Goal: Transaction & Acquisition: Book appointment/travel/reservation

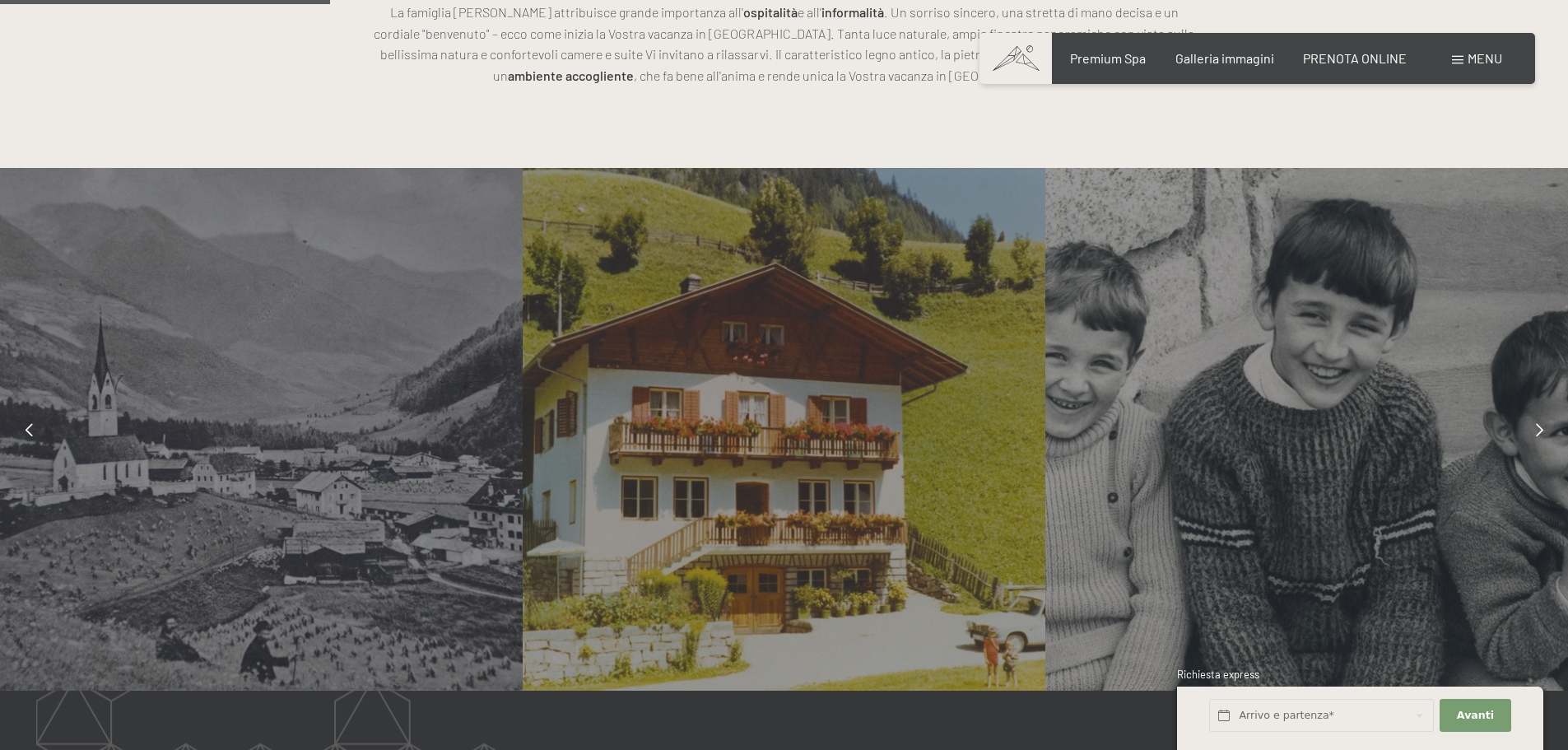
scroll to position [1647, 0]
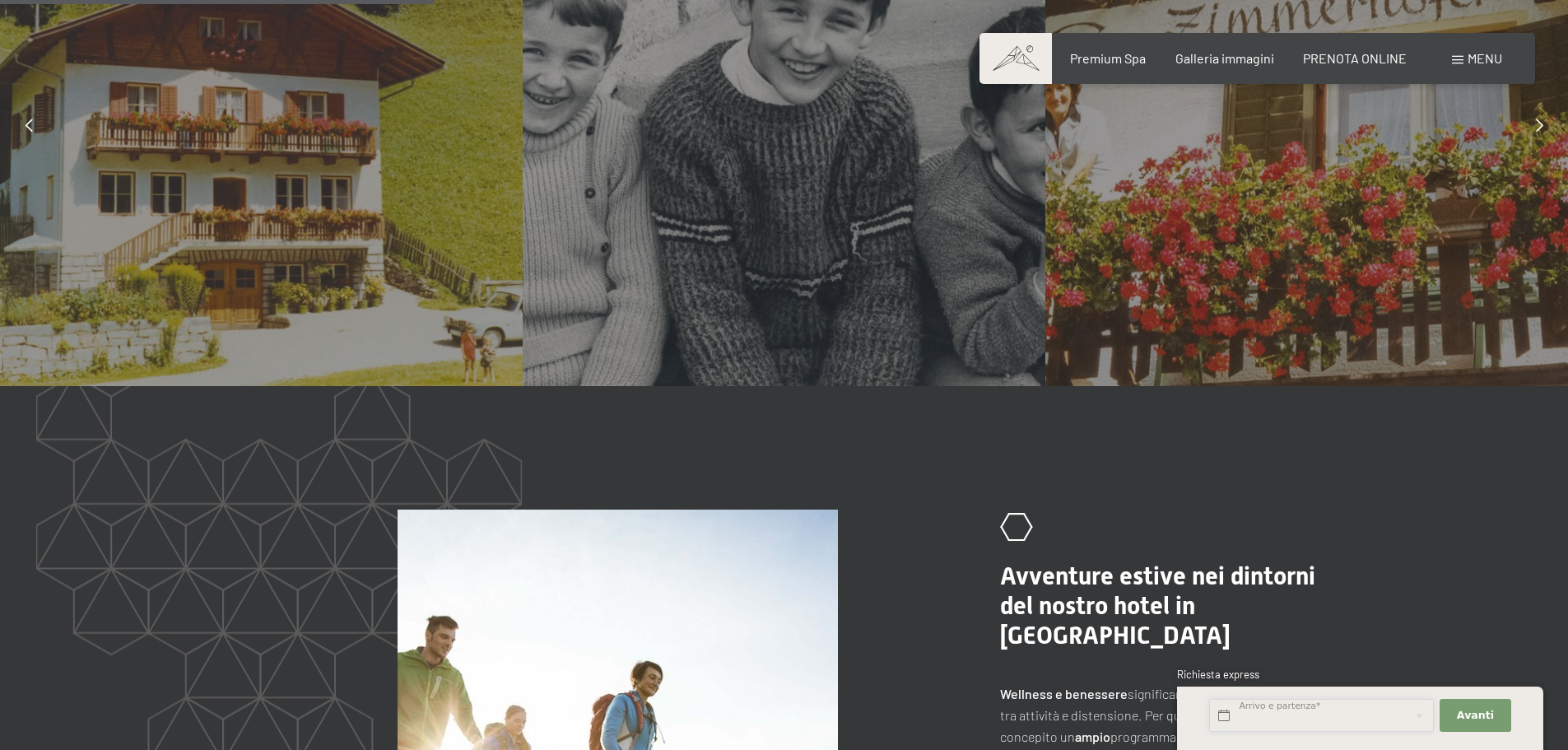
click at [1312, 718] on input "text" at bounding box center [1322, 716] width 225 height 34
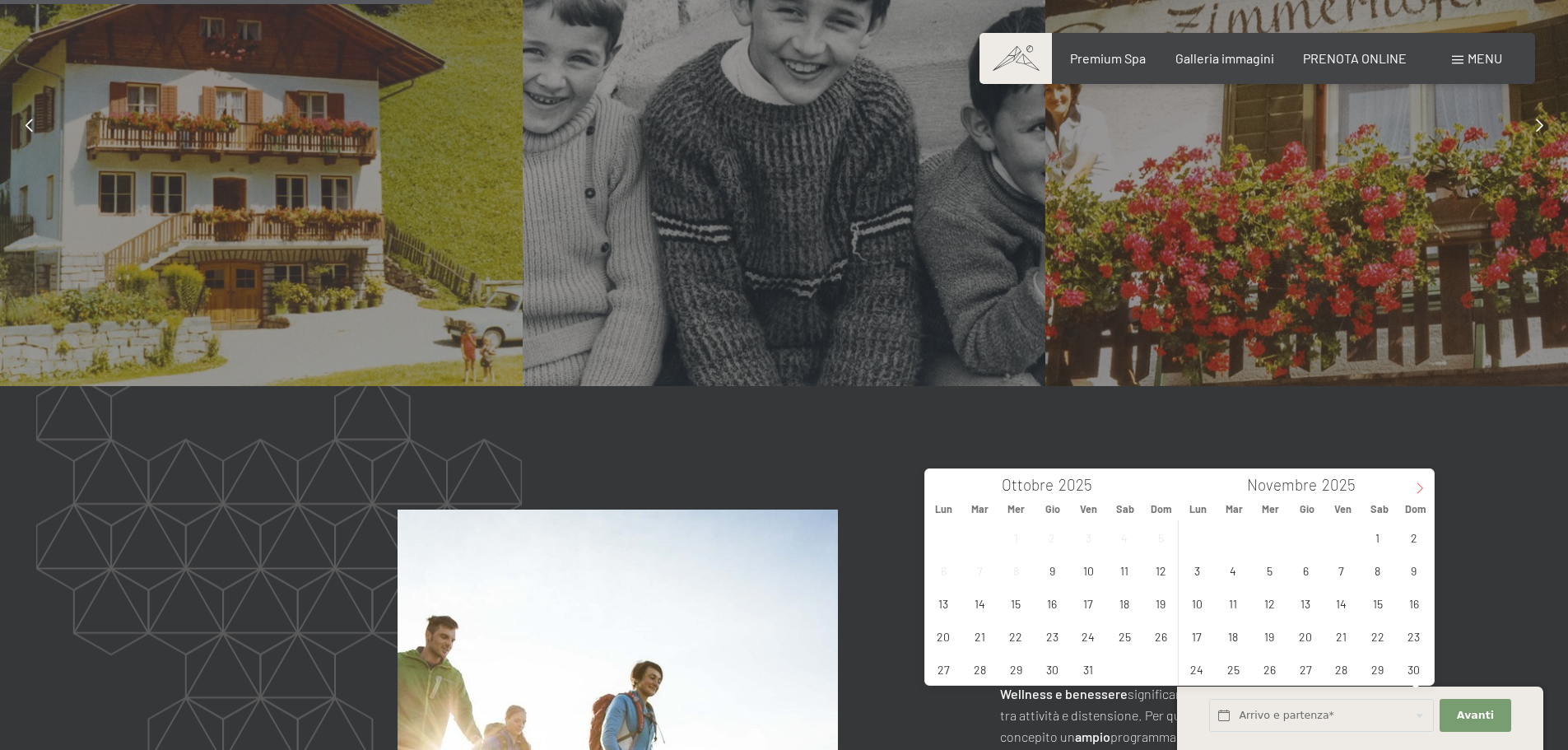
click at [1425, 482] on span at bounding box center [1420, 484] width 28 height 28
click at [1307, 574] on span "11" at bounding box center [1306, 570] width 32 height 32
click at [1389, 572] on span "13" at bounding box center [1377, 570] width 32 height 32
type input "Gio. 11/12/2025 - Sab. 13/12/2025"
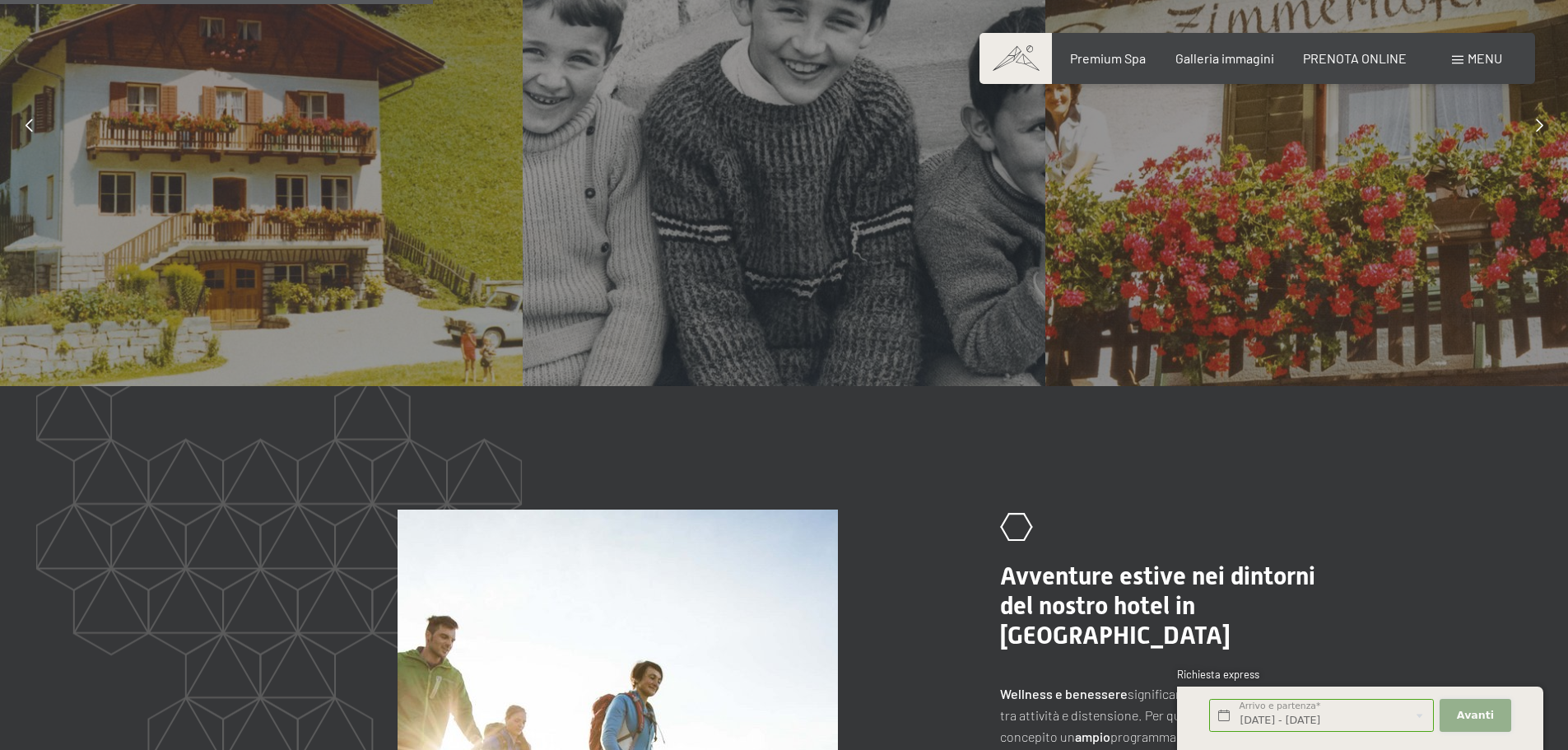
click at [1471, 720] on span "Avanti" at bounding box center [1475, 715] width 37 height 15
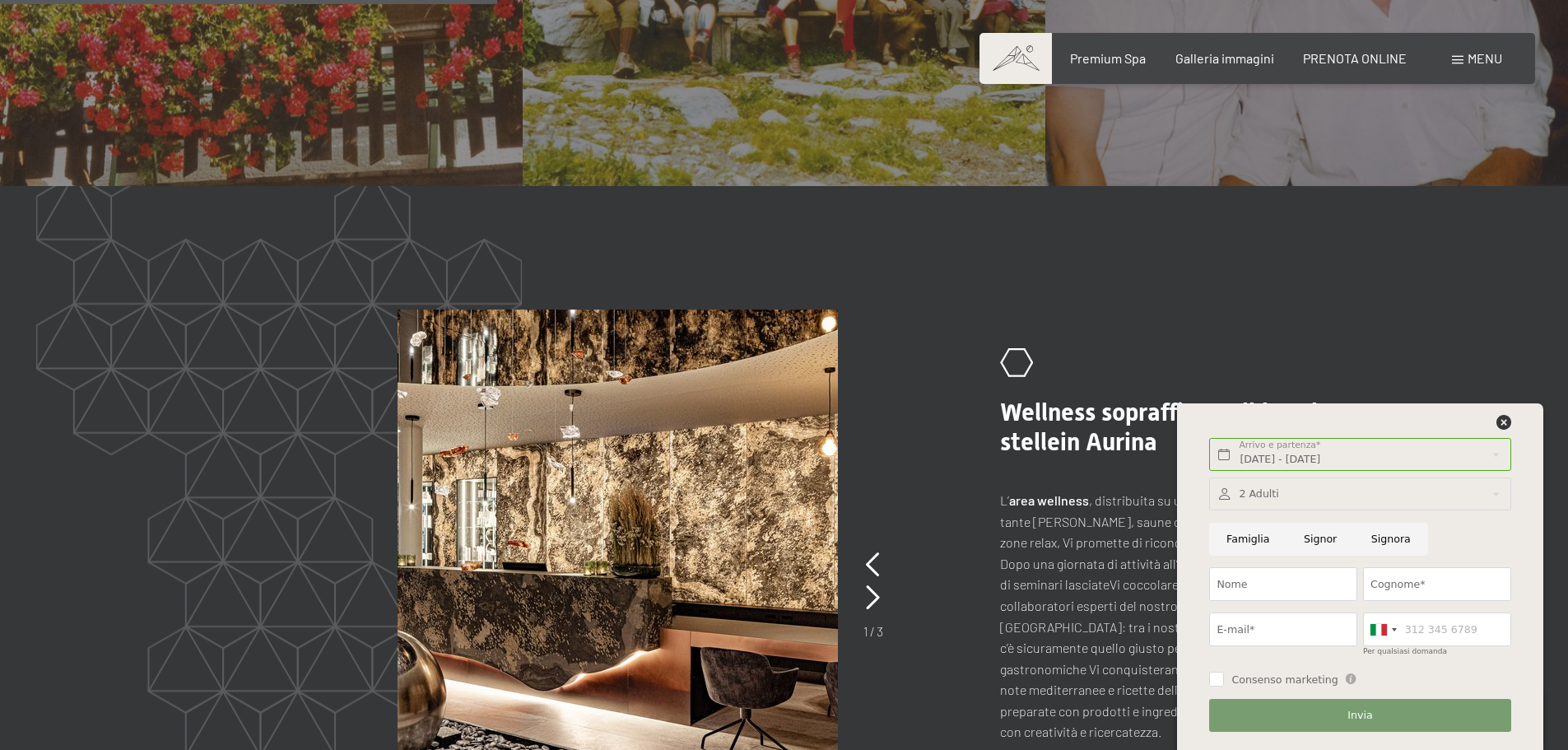
scroll to position [1893, 0]
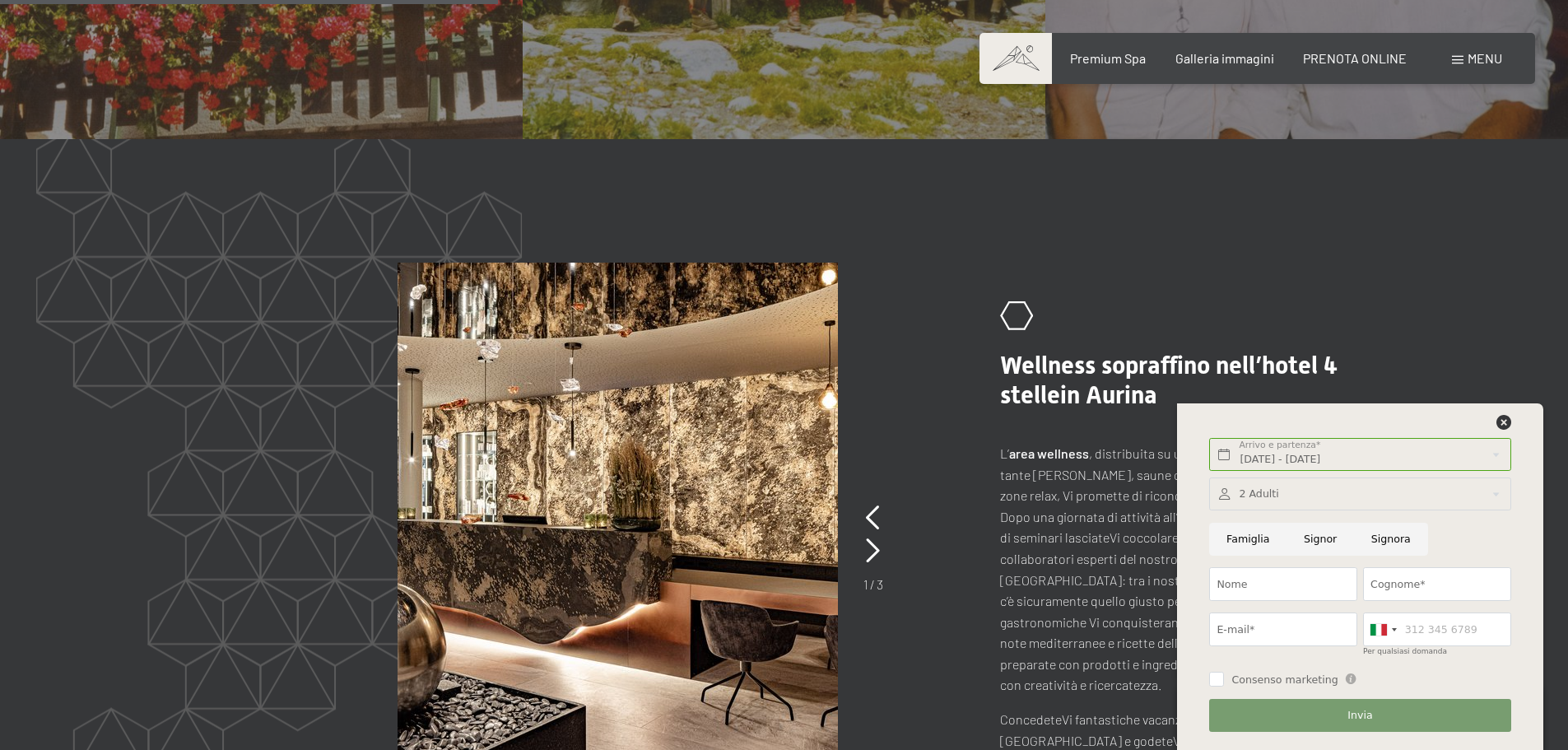
click at [1255, 542] on input "Famiglia" at bounding box center [1248, 539] width 77 height 34
radio input "true"
click at [1372, 539] on input "Signora" at bounding box center [1391, 539] width 74 height 34
radio input "true"
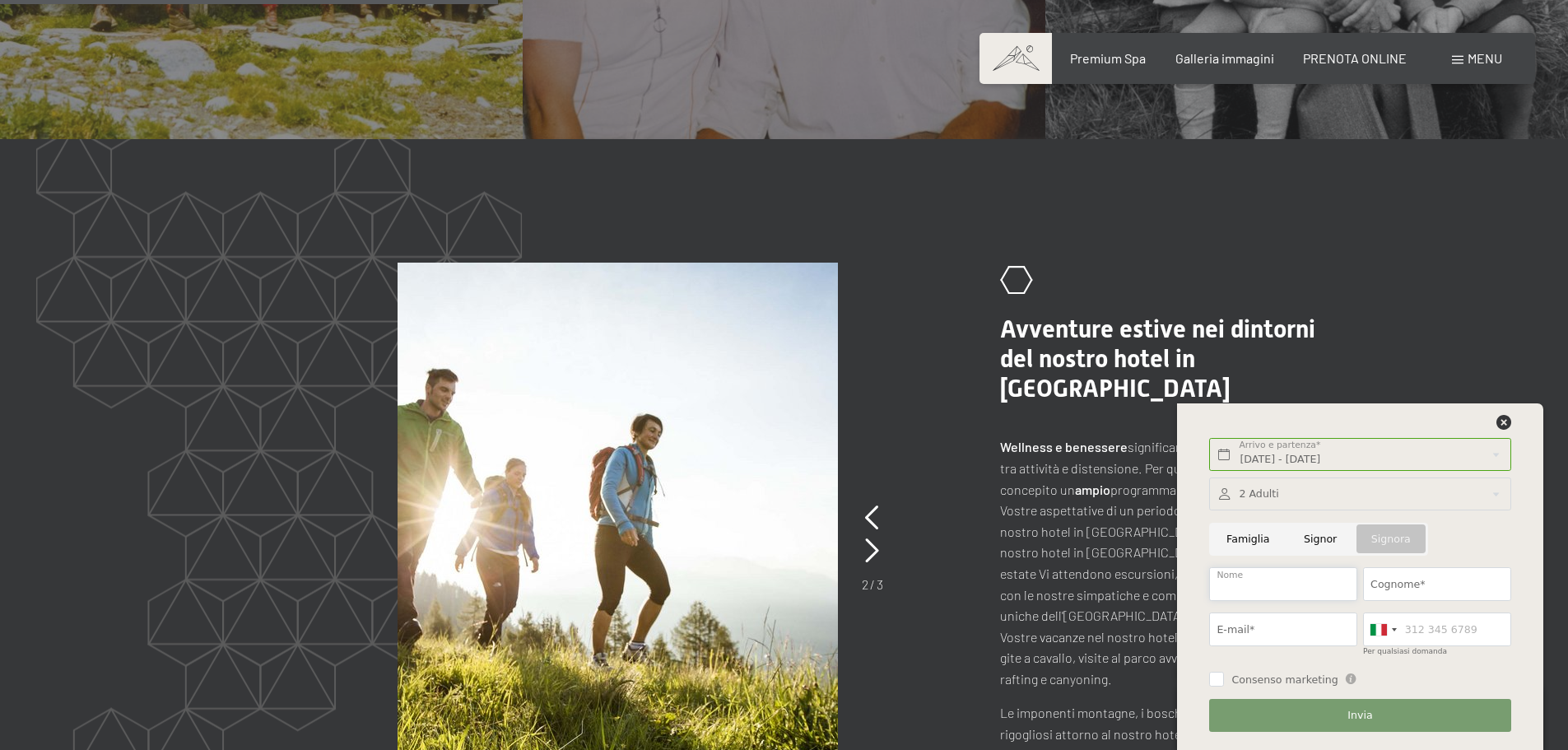
click at [1280, 579] on input "Nome" at bounding box center [1283, 584] width 148 height 34
type input "[PERSON_NAME]"
click at [1413, 586] on input "Cognome*" at bounding box center [1437, 584] width 148 height 34
type input "Clementi"
click at [1287, 633] on input "E-mail*" at bounding box center [1283, 629] width 148 height 34
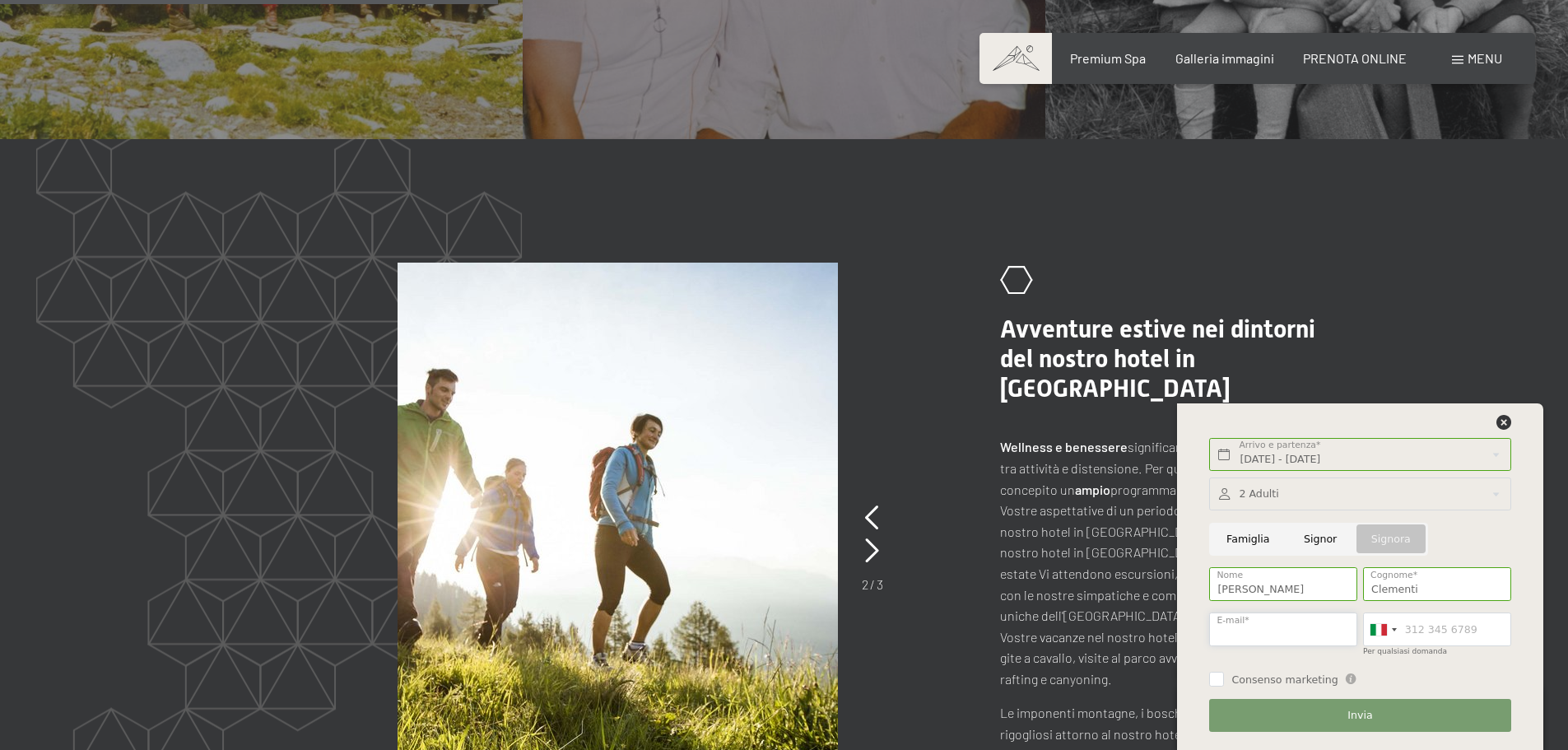
type input "[EMAIL_ADDRESS][DOMAIN_NAME]"
click at [1480, 633] on input "Per qualsiasi domanda" at bounding box center [1437, 629] width 148 height 34
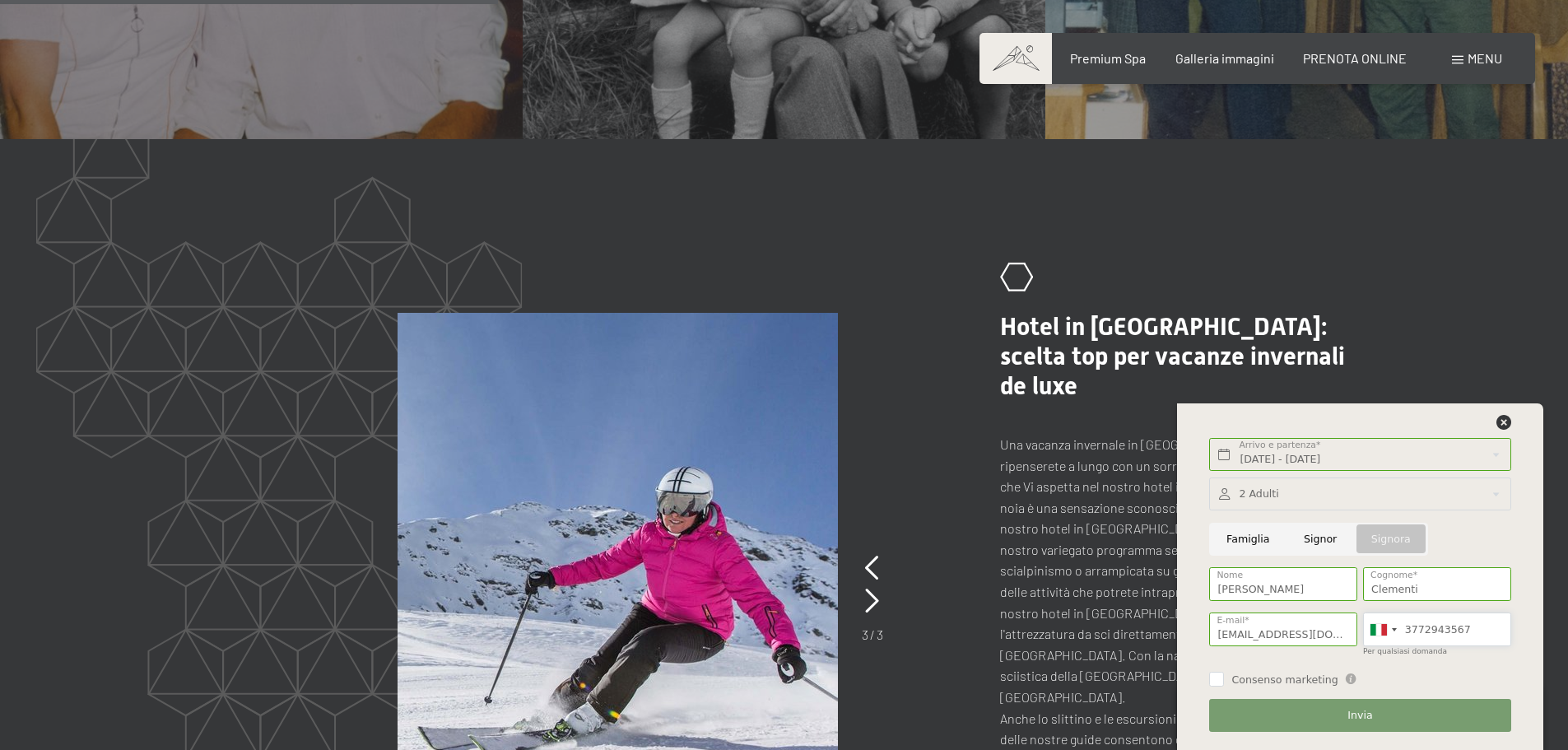
type input "3772943567"
click at [1467, 724] on button "Invia" at bounding box center [1360, 716] width 301 height 34
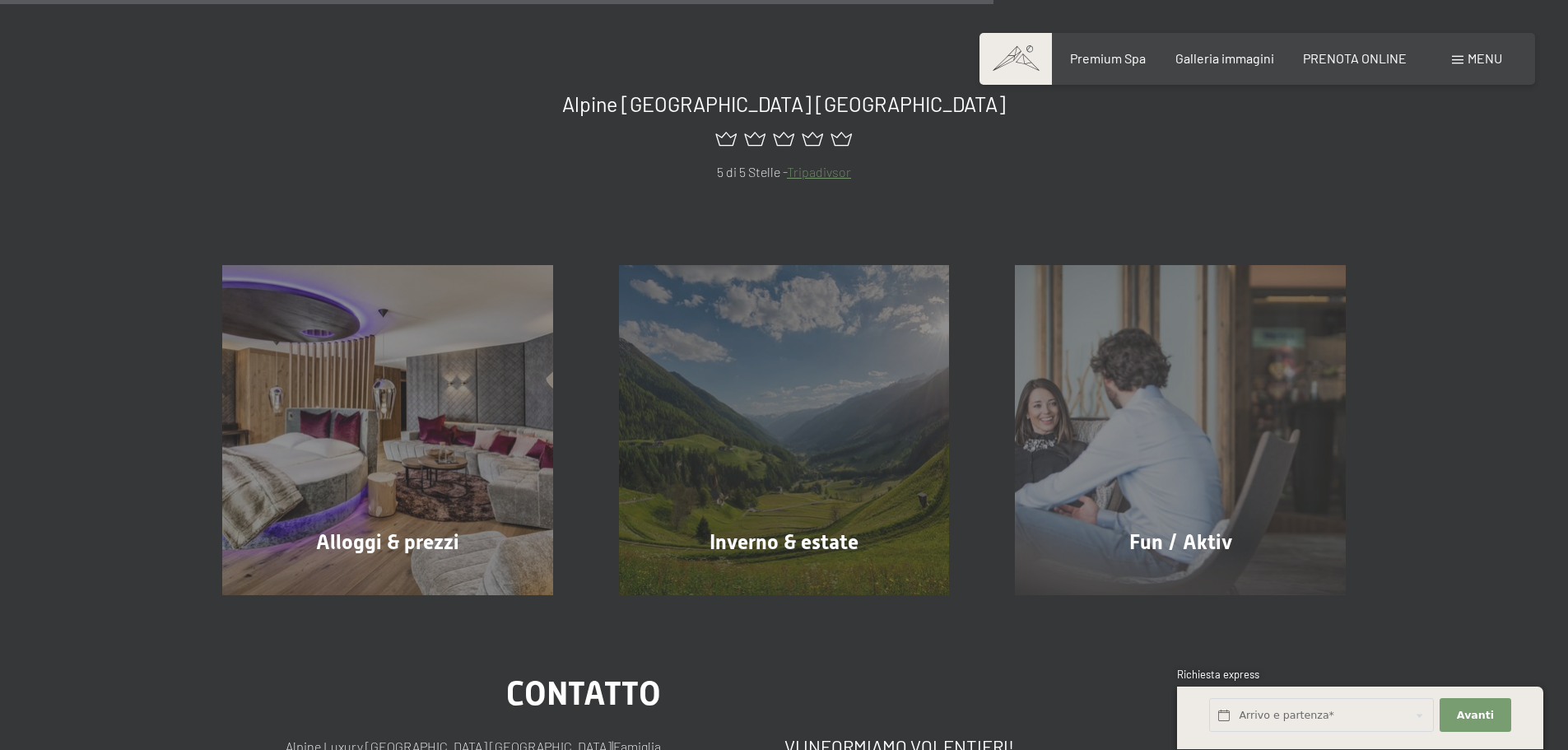
scroll to position [1070, 0]
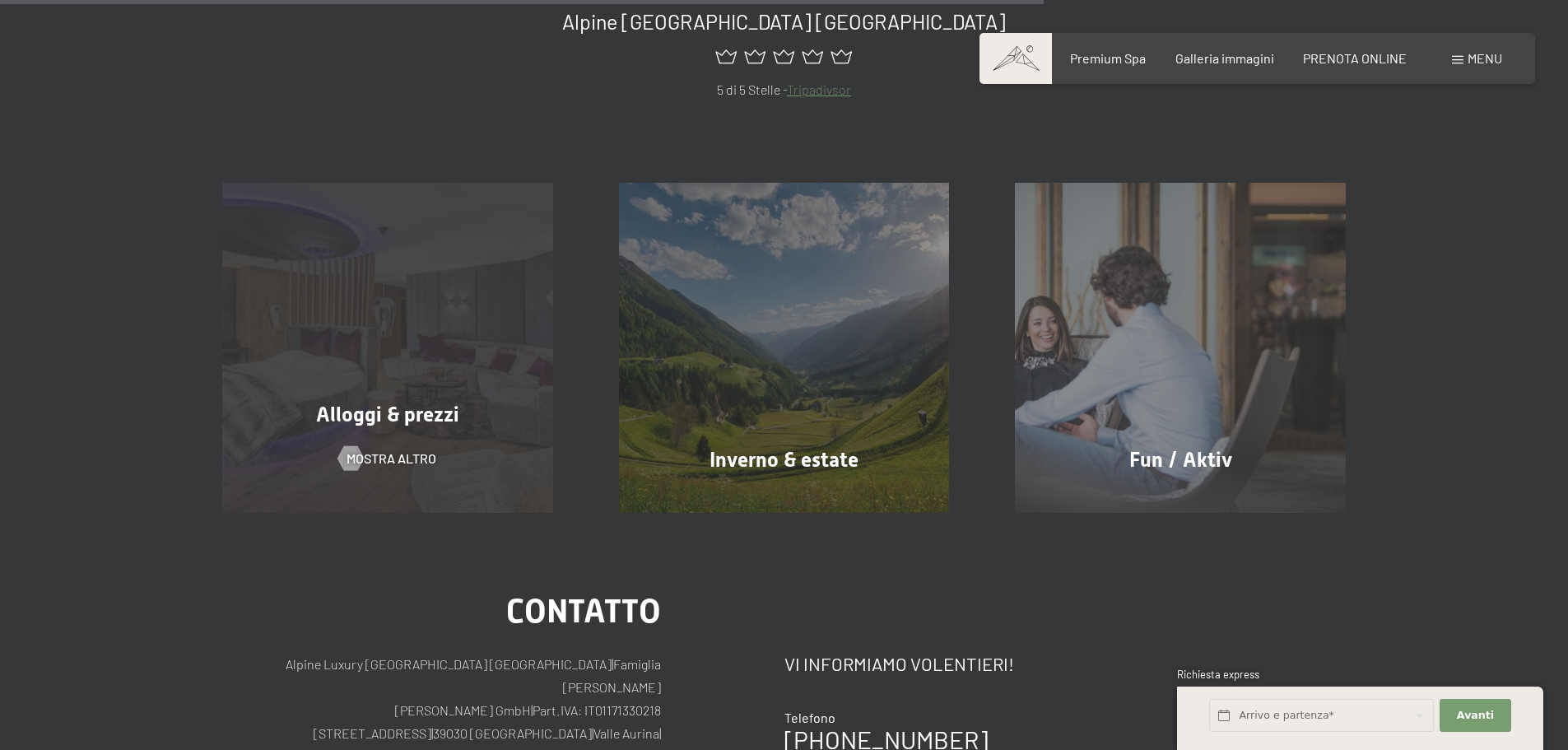
click at [513, 341] on div "Alloggi & prezzi mostra altro" at bounding box center [387, 349] width 397 height 331
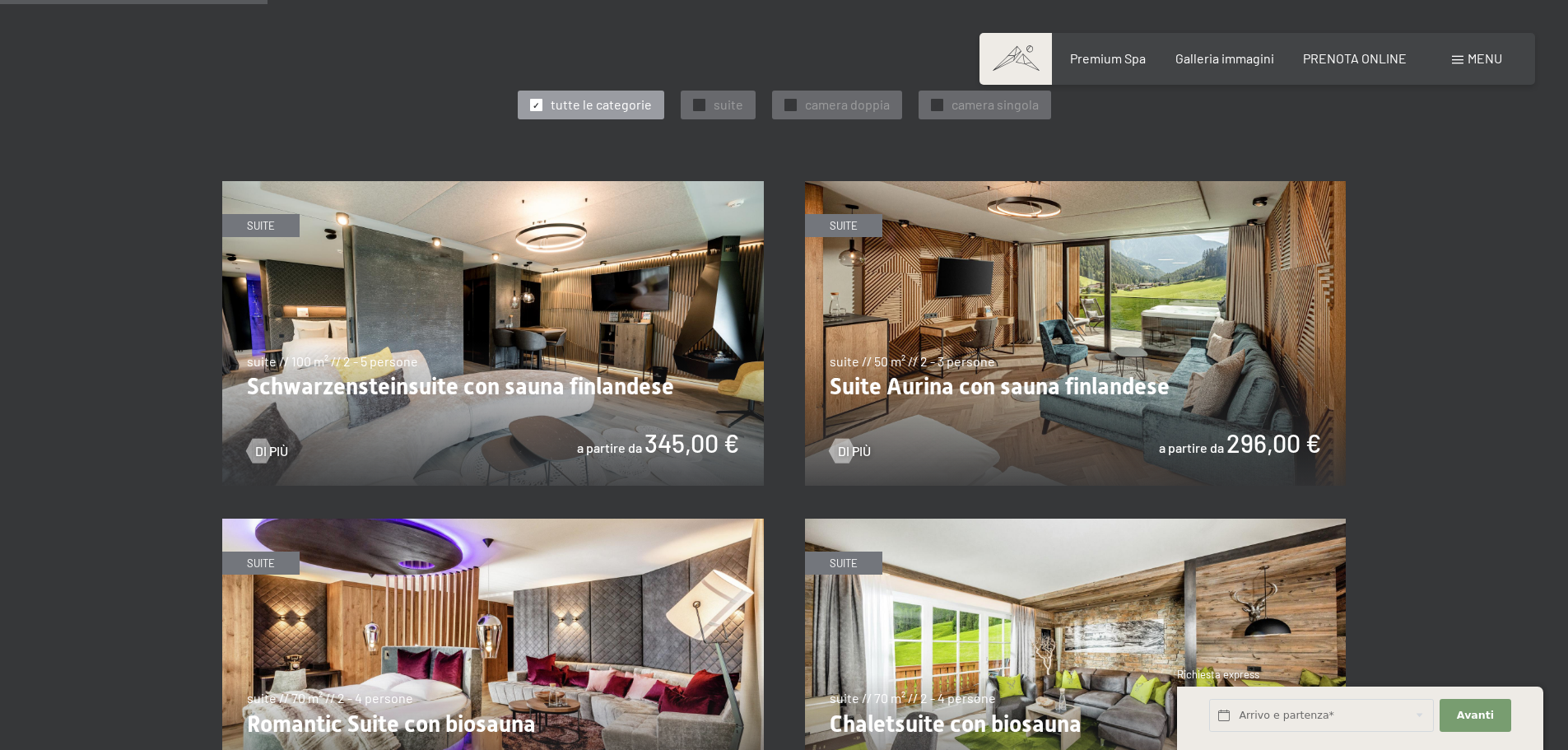
scroll to position [906, 0]
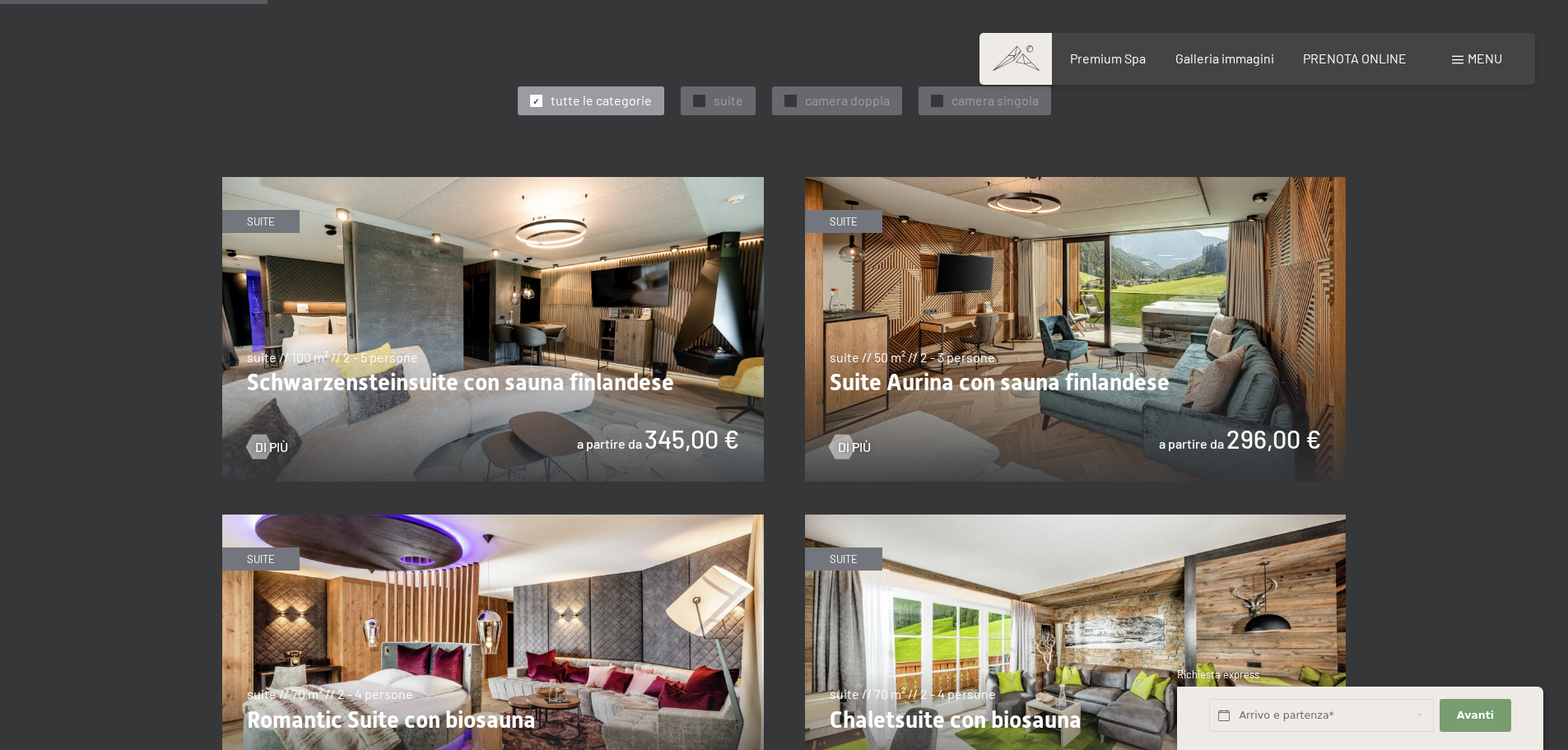
click at [1020, 321] on img at bounding box center [1075, 330] width 542 height 305
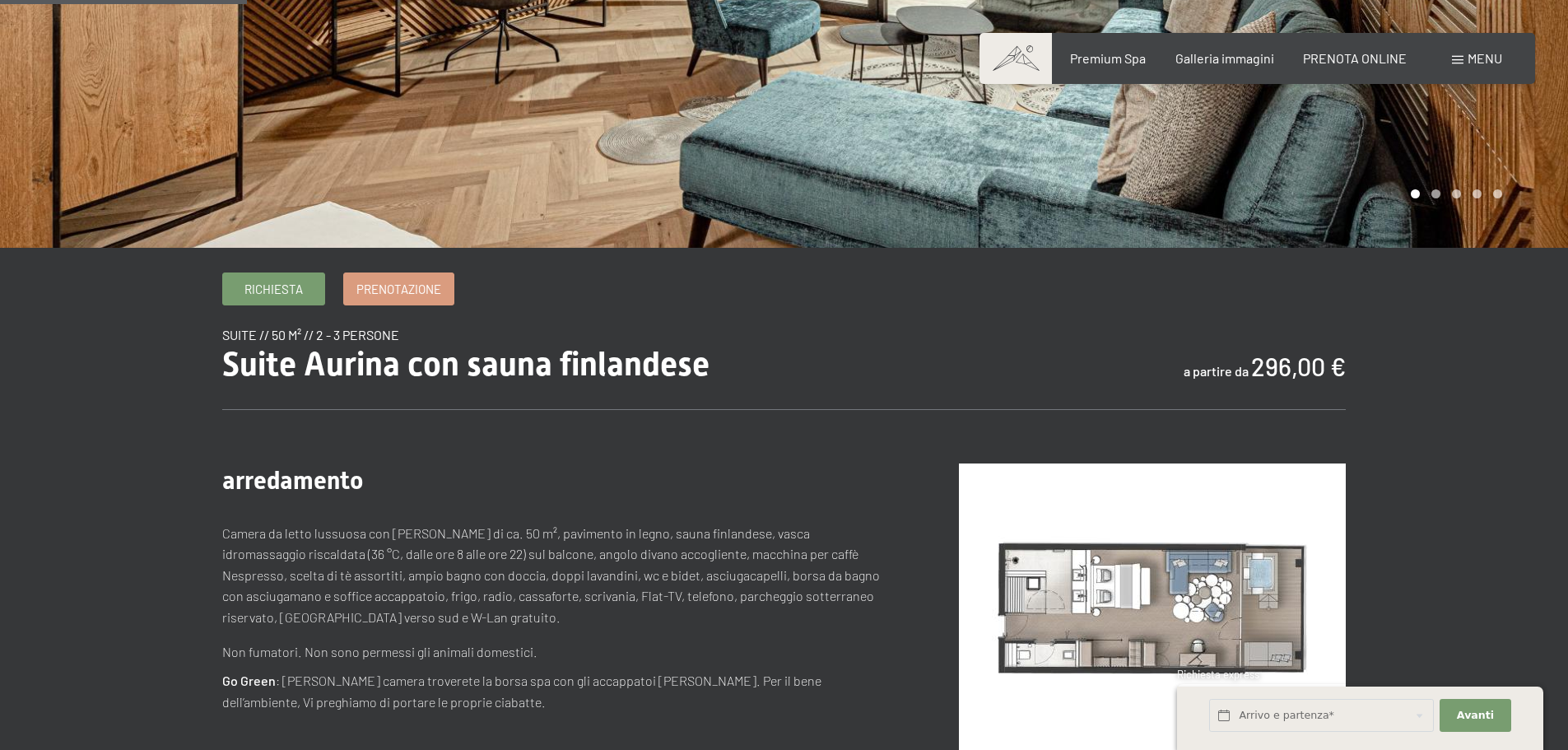
scroll to position [330, 0]
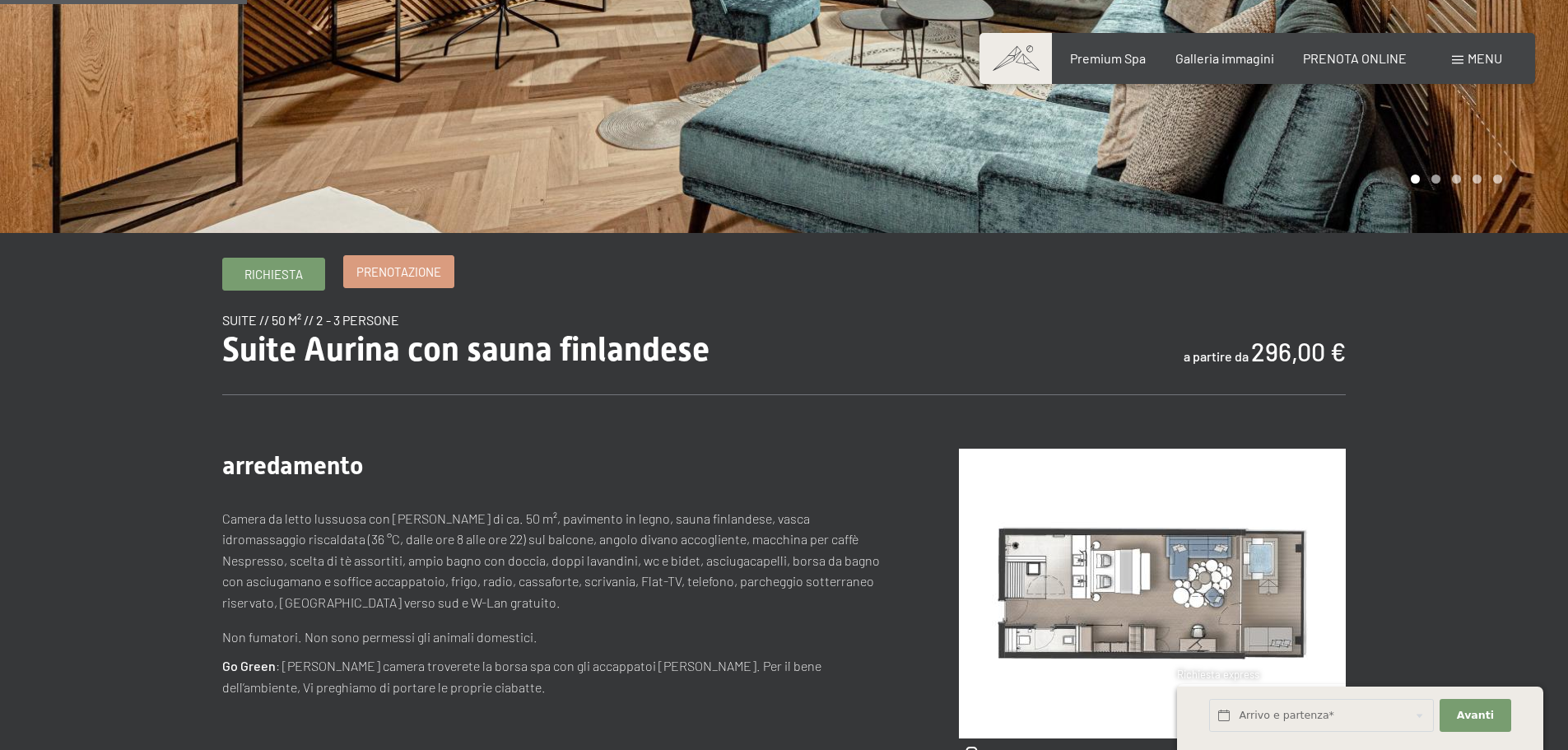
click at [394, 272] on span "Prenotazione" at bounding box center [399, 271] width 85 height 17
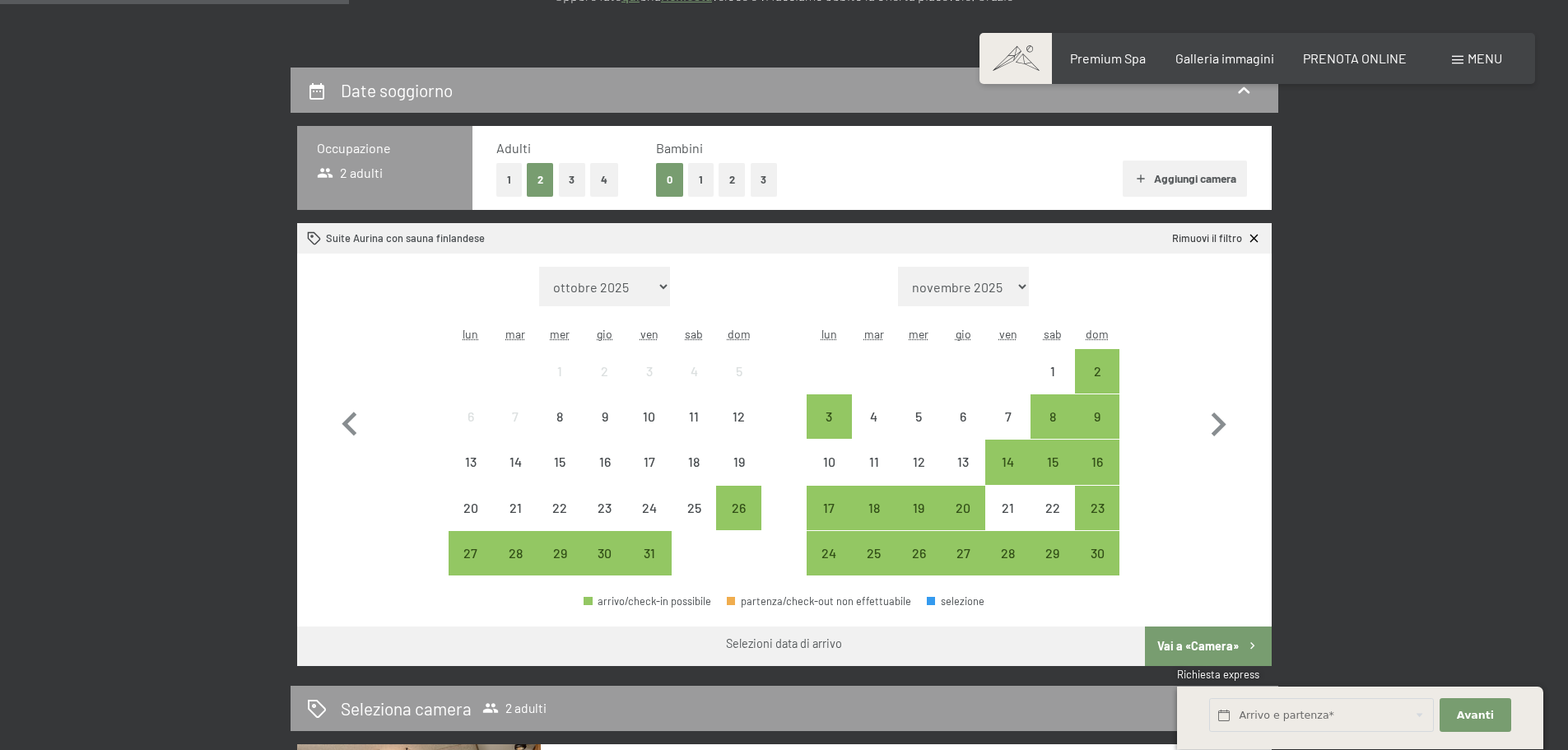
scroll to position [494, 0]
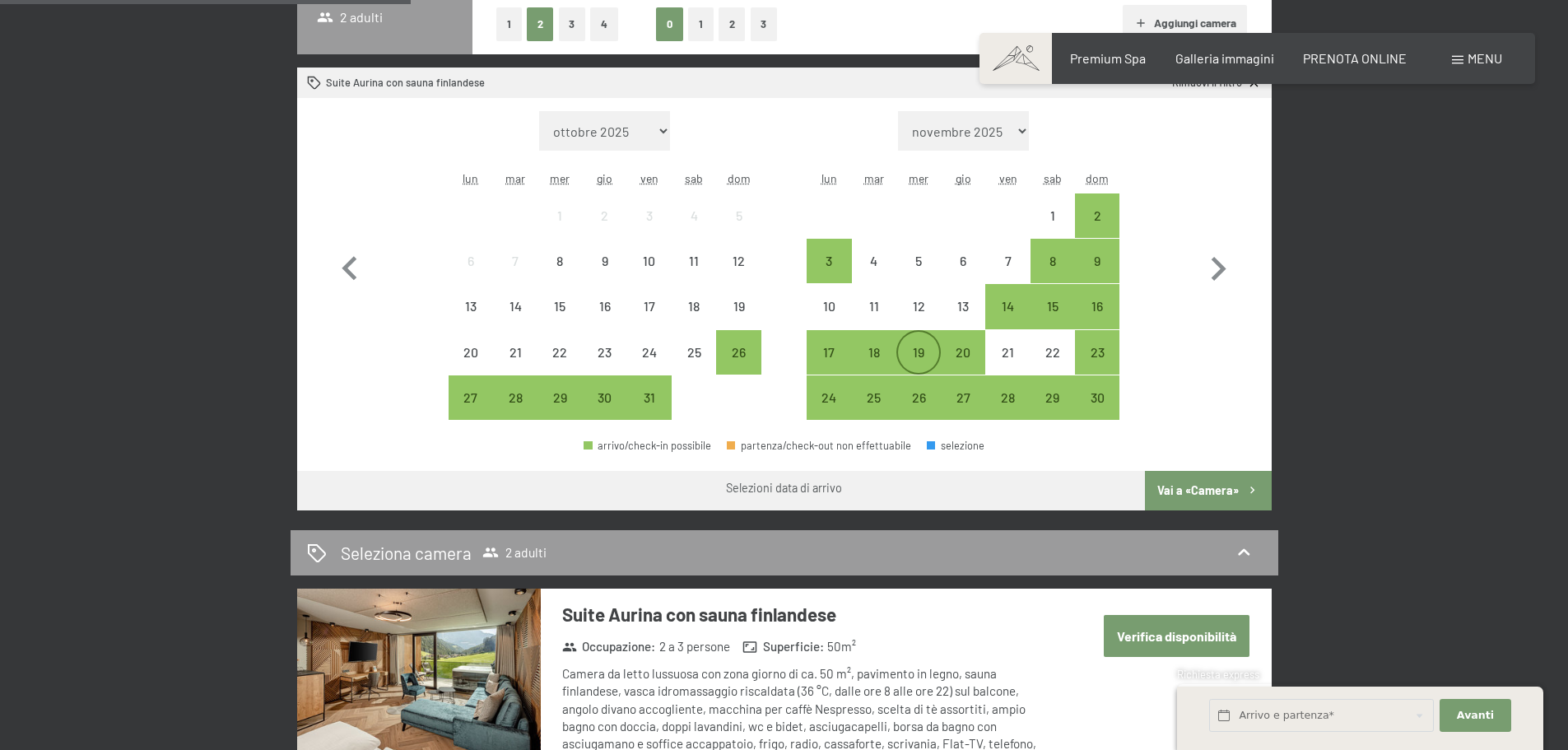
click at [911, 341] on div "19" at bounding box center [918, 352] width 41 height 41
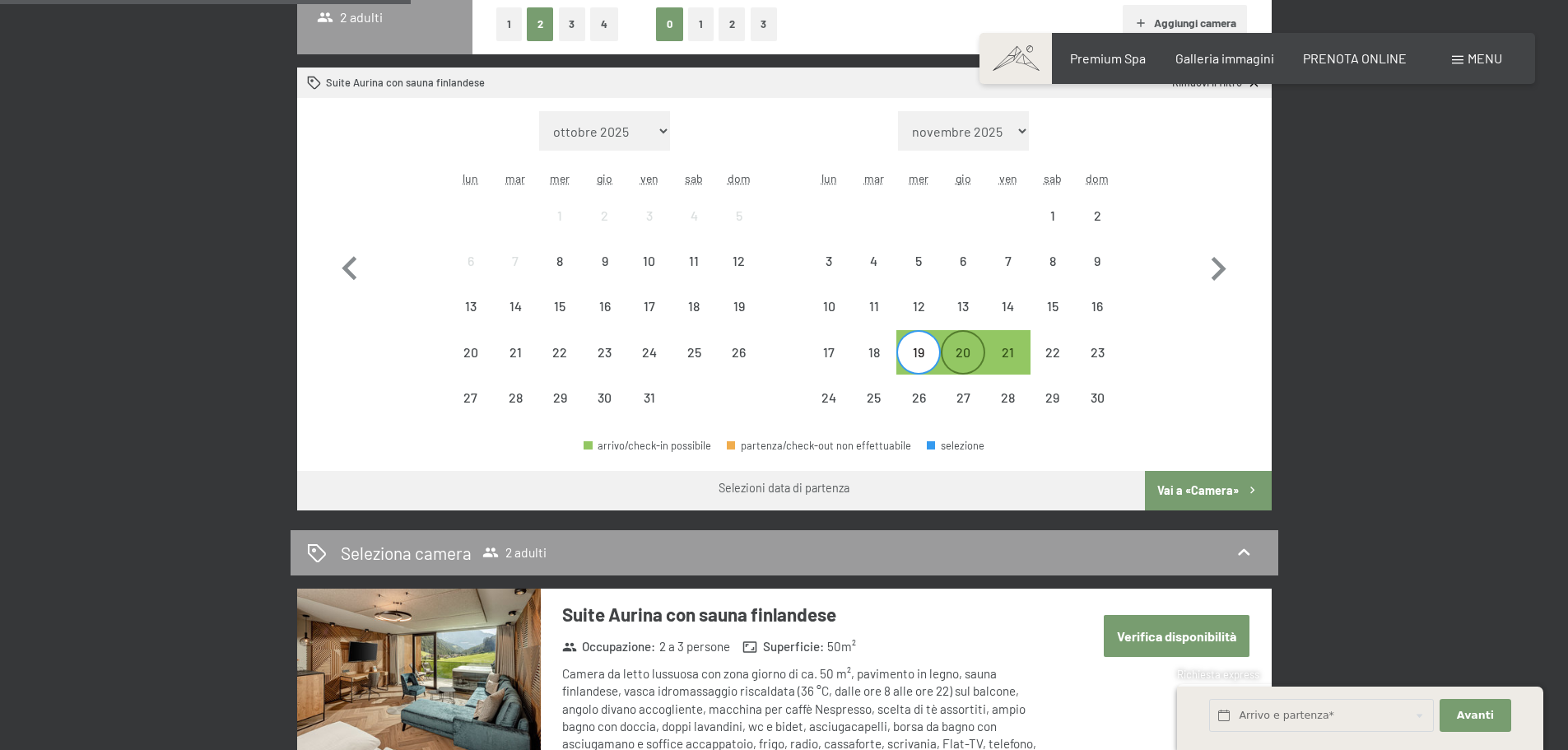
click at [962, 348] on div "20" at bounding box center [962, 365] width 41 height 41
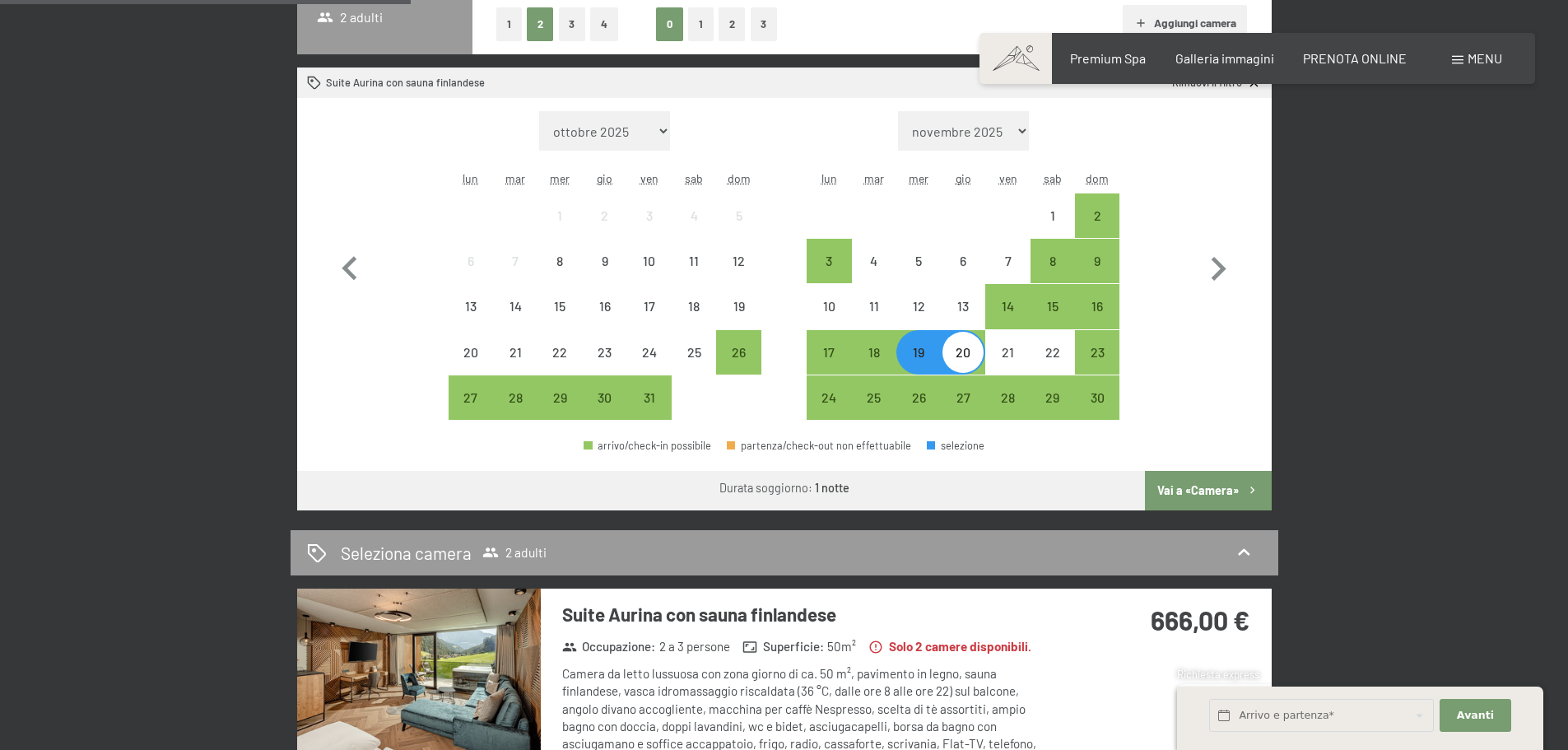
click at [1197, 493] on button "Vai a «Camera»" at bounding box center [1208, 490] width 126 height 39
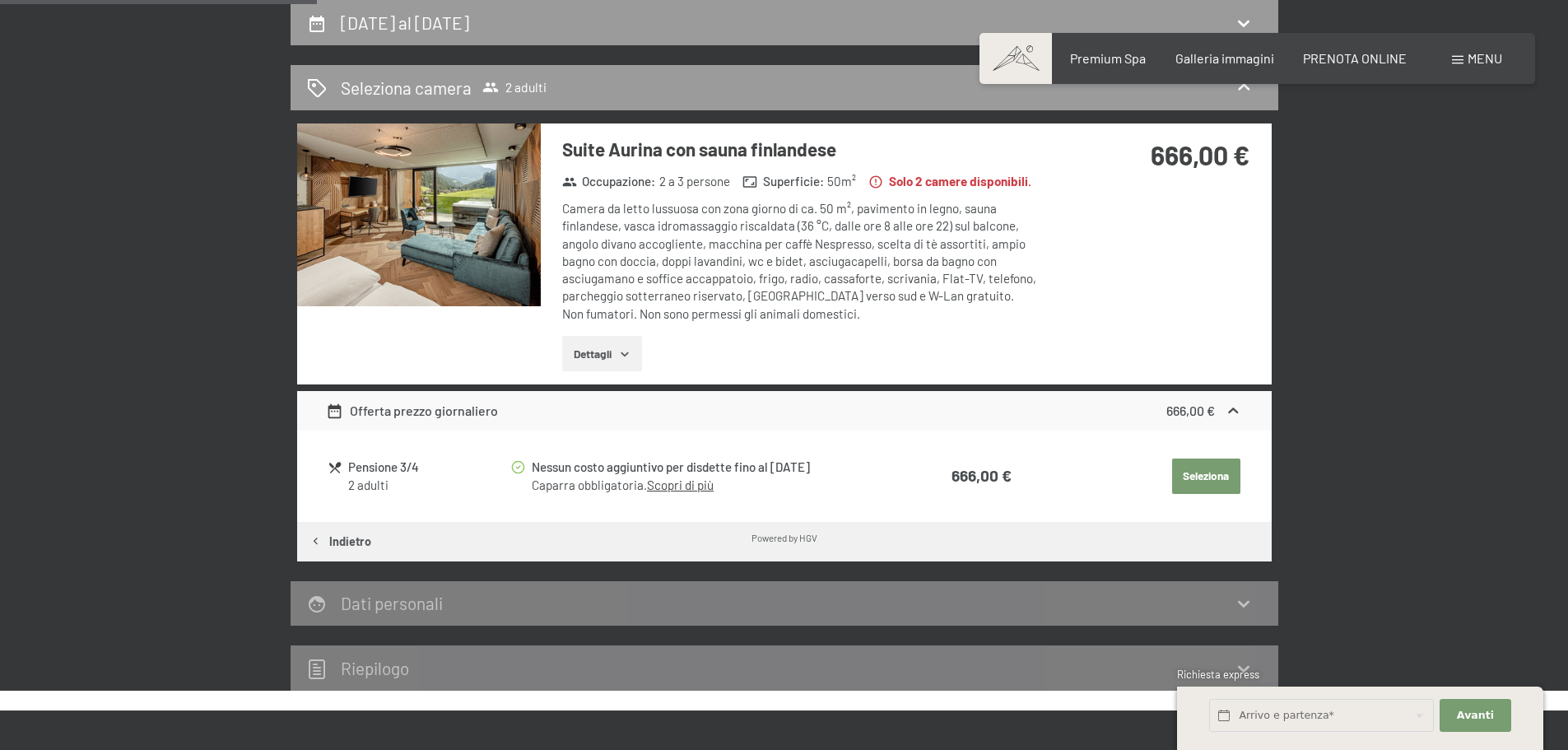
click at [1214, 473] on button "Seleziona" at bounding box center [1206, 477] width 68 height 37
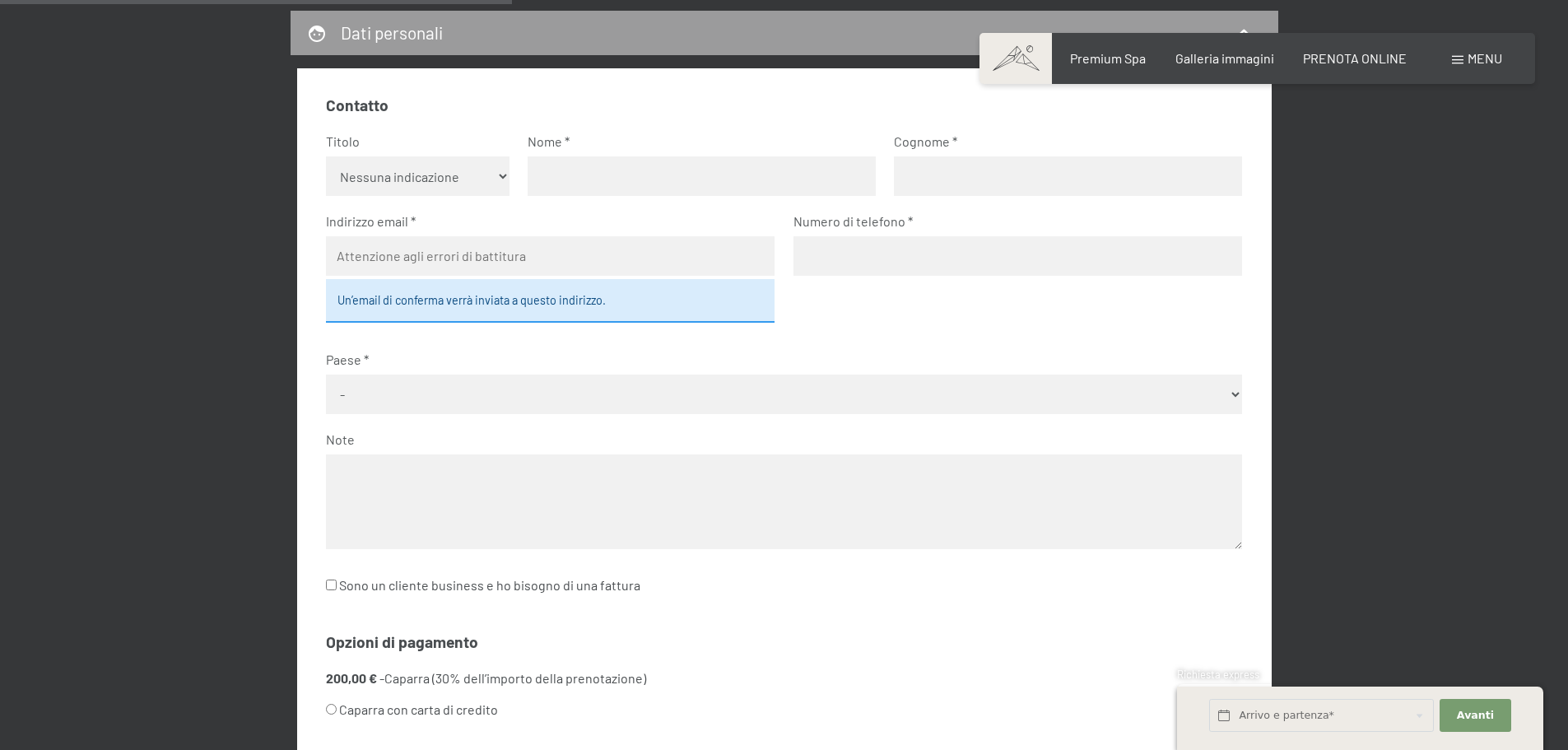
scroll to position [735, 0]
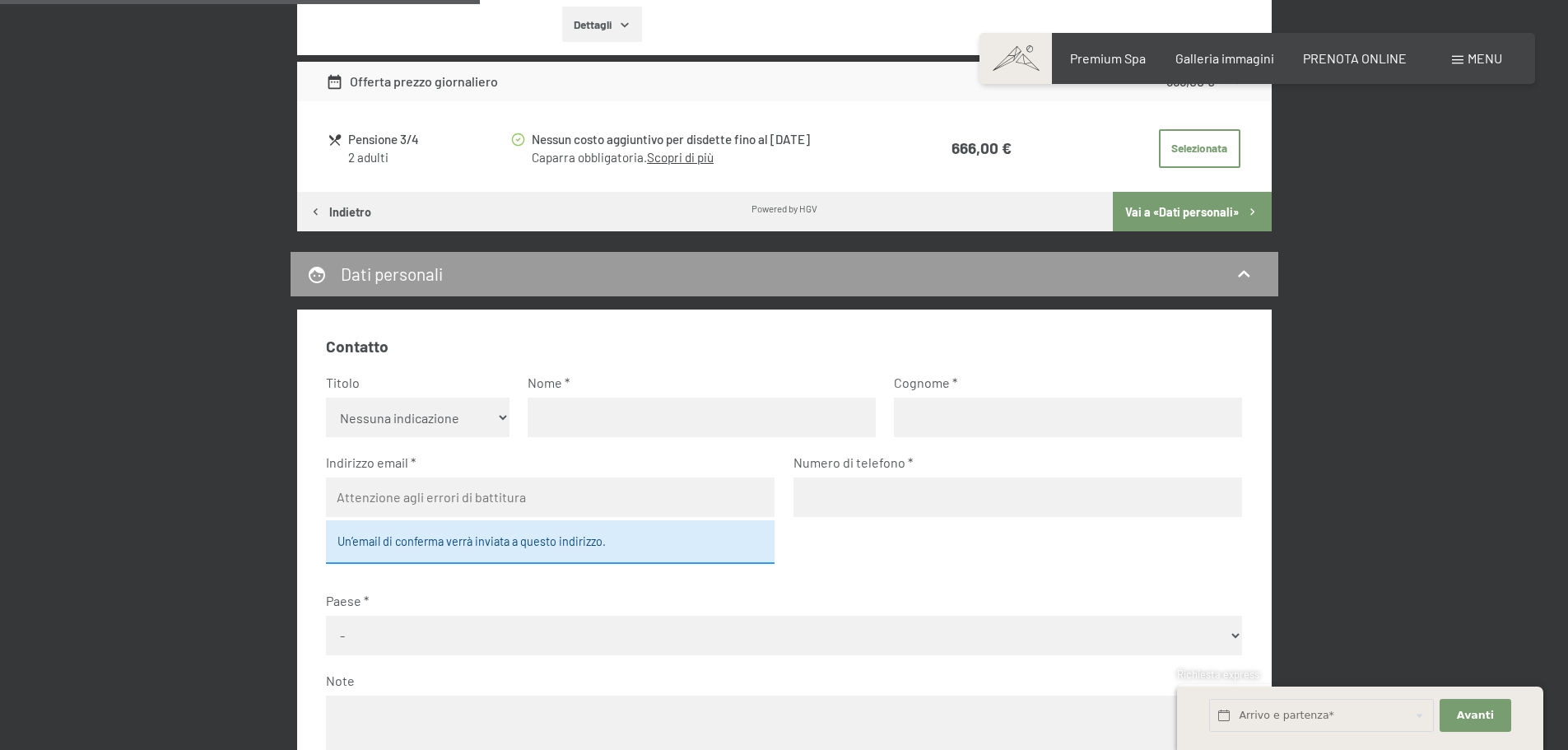
click at [413, 413] on select "Nessuna indicazione Sig.ra Sig." at bounding box center [418, 417] width 184 height 39
select select "f"
click at [326, 398] on select "Nessuna indicazione Sig.ra Sig." at bounding box center [418, 417] width 184 height 39
click at [610, 436] on input "text" at bounding box center [702, 417] width 348 height 39
type input "[PERSON_NAME]"
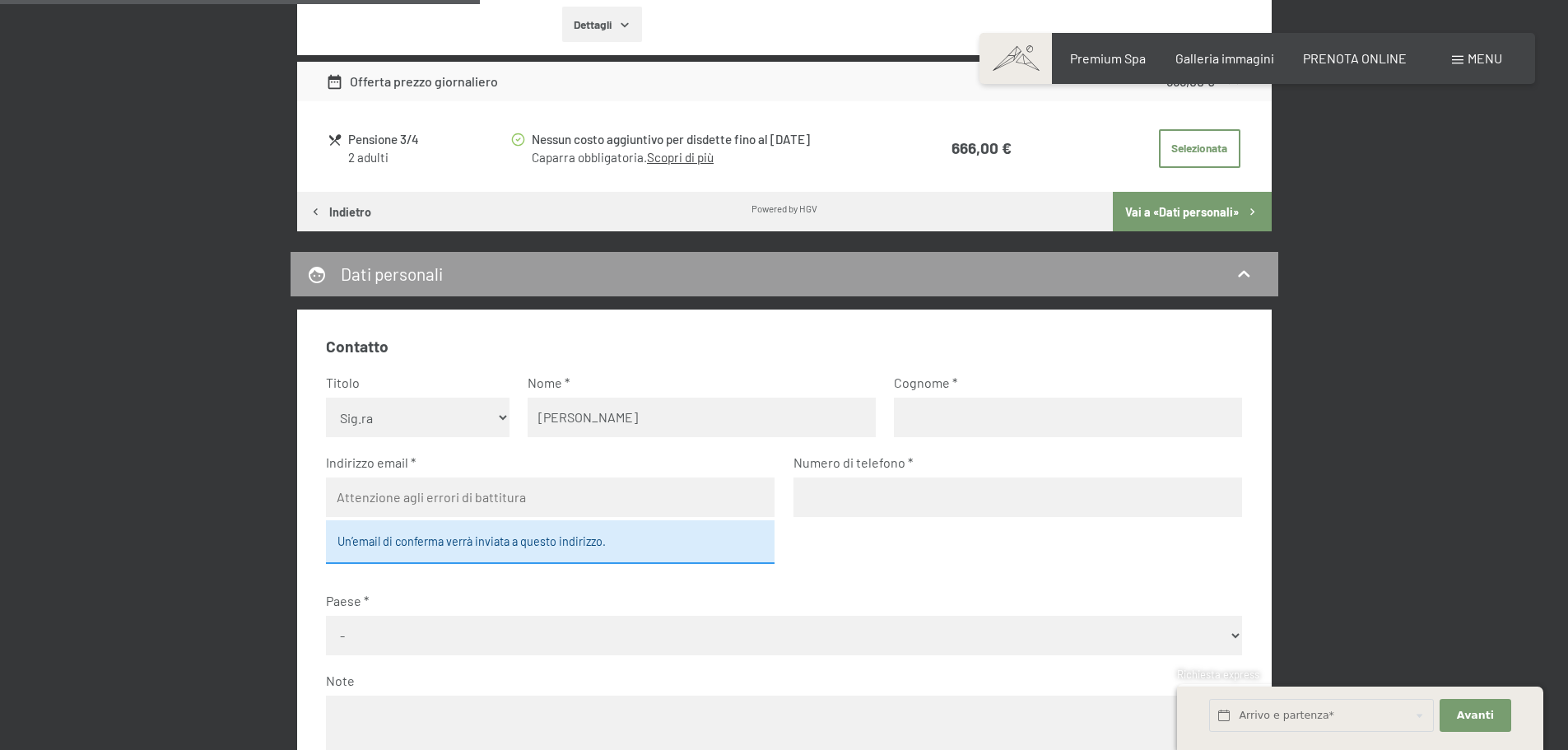
click at [987, 417] on input "text" at bounding box center [1068, 417] width 348 height 39
type input "Clementi"
click at [719, 491] on input "email" at bounding box center [550, 497] width 449 height 39
type input "[EMAIL_ADDRESS][DOMAIN_NAME]"
click at [820, 501] on input "tel" at bounding box center [1017, 497] width 449 height 39
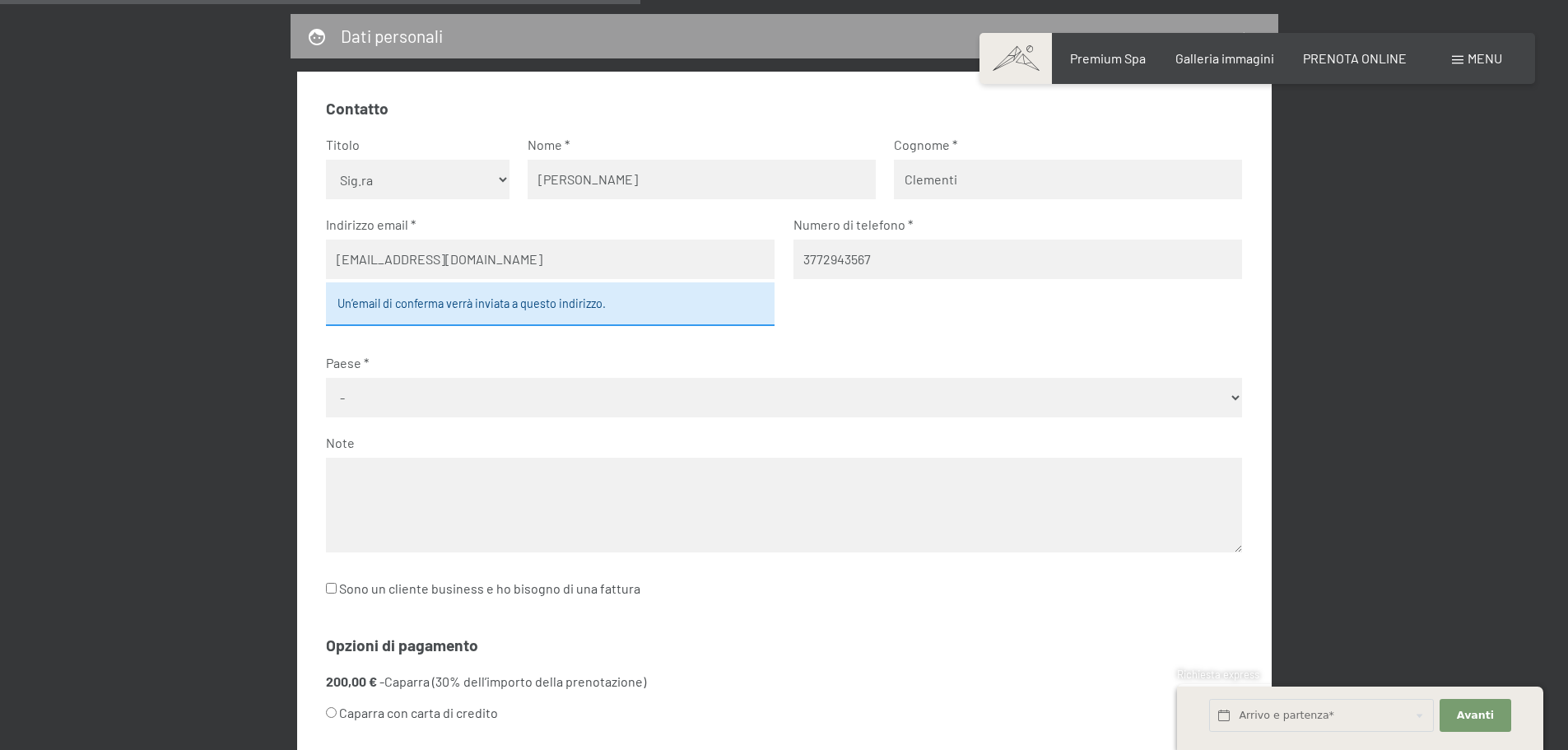
scroll to position [982, 0]
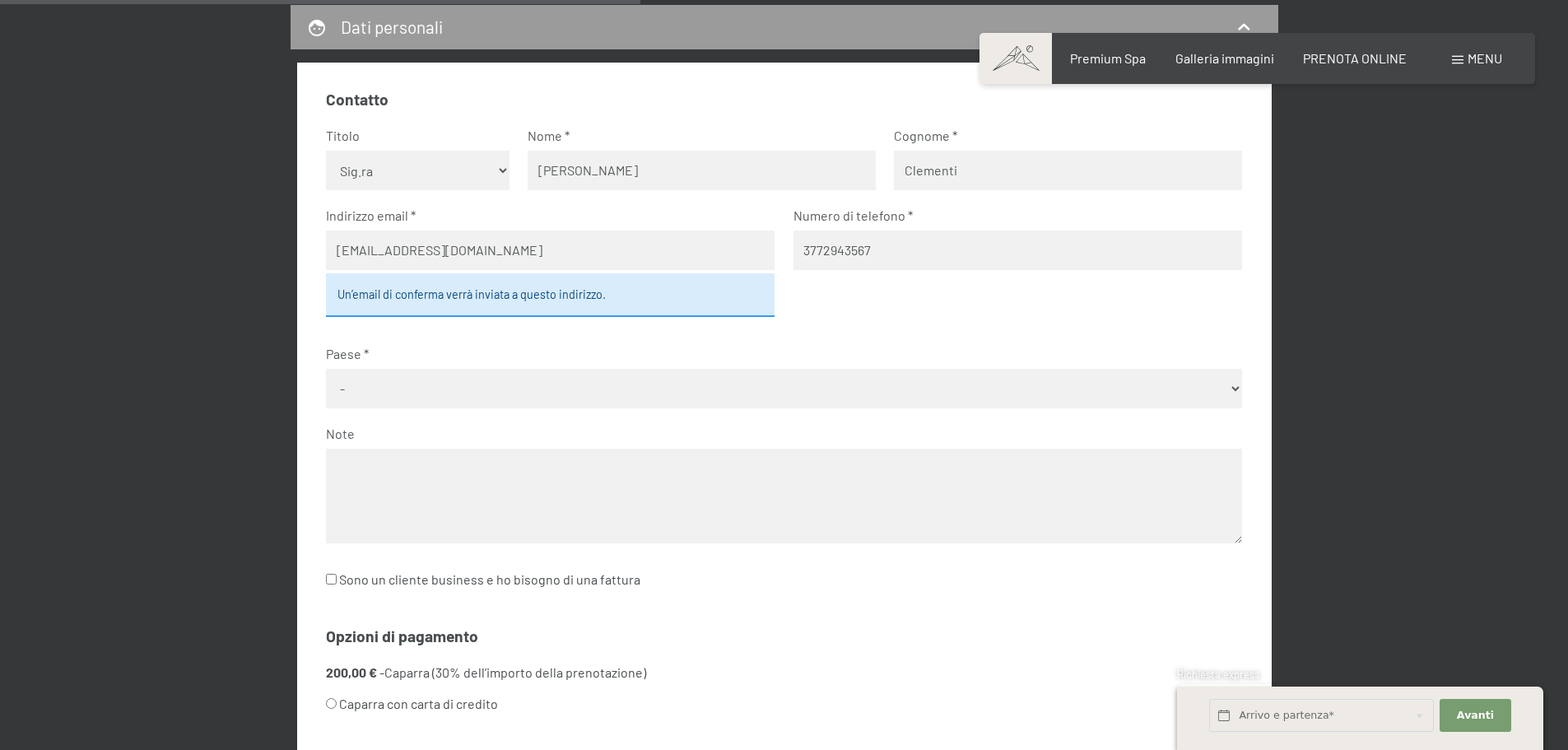
type input "3772943567"
click at [881, 392] on select "- [GEOGRAPHIC_DATA] [GEOGRAPHIC_DATA] [GEOGRAPHIC_DATA] [GEOGRAPHIC_DATA] [GEOG…" at bounding box center [784, 388] width 916 height 39
select select "ITA"
click at [326, 369] on select "- [GEOGRAPHIC_DATA] [GEOGRAPHIC_DATA] [GEOGRAPHIC_DATA] [GEOGRAPHIC_DATA] [GEOG…" at bounding box center [784, 388] width 916 height 39
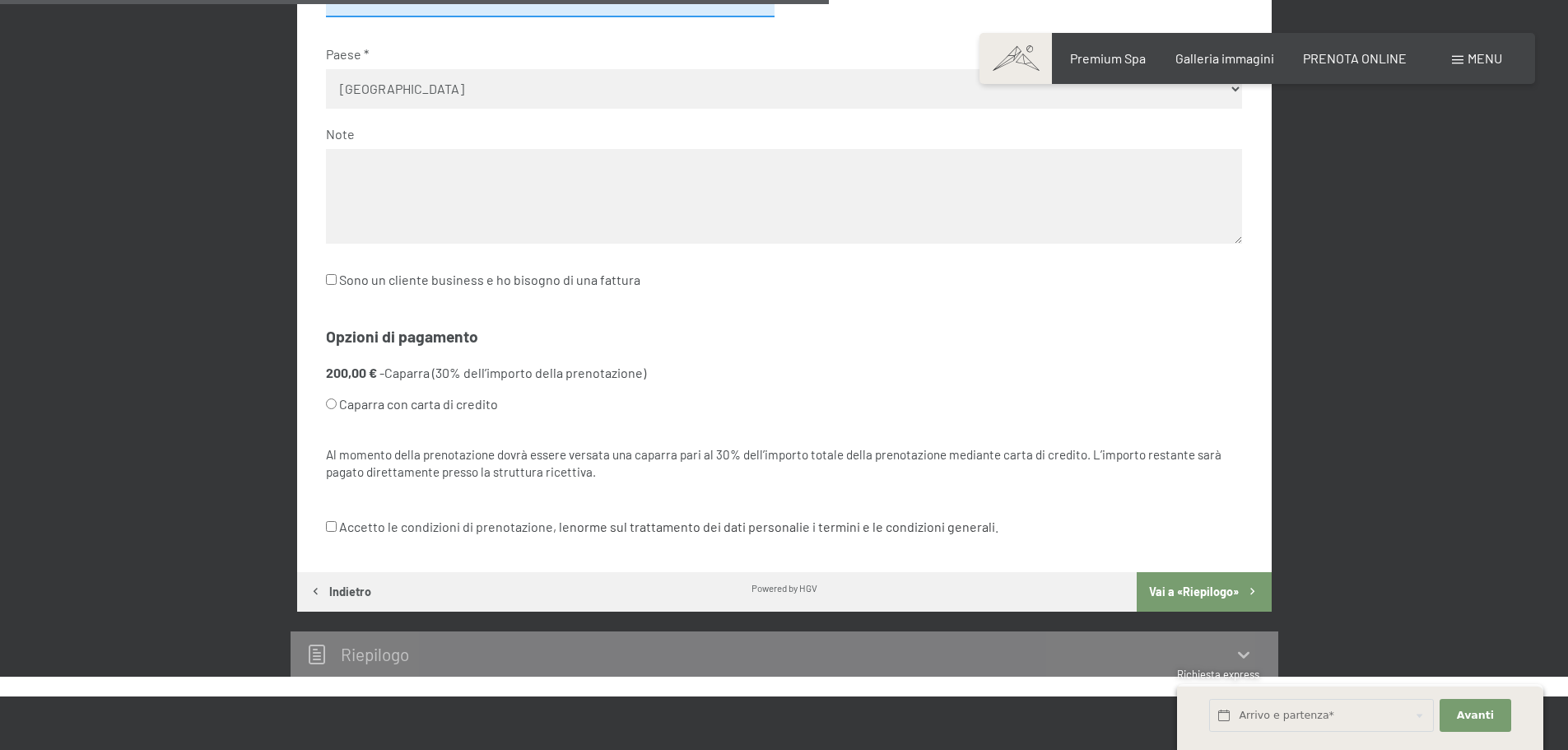
scroll to position [1311, 0]
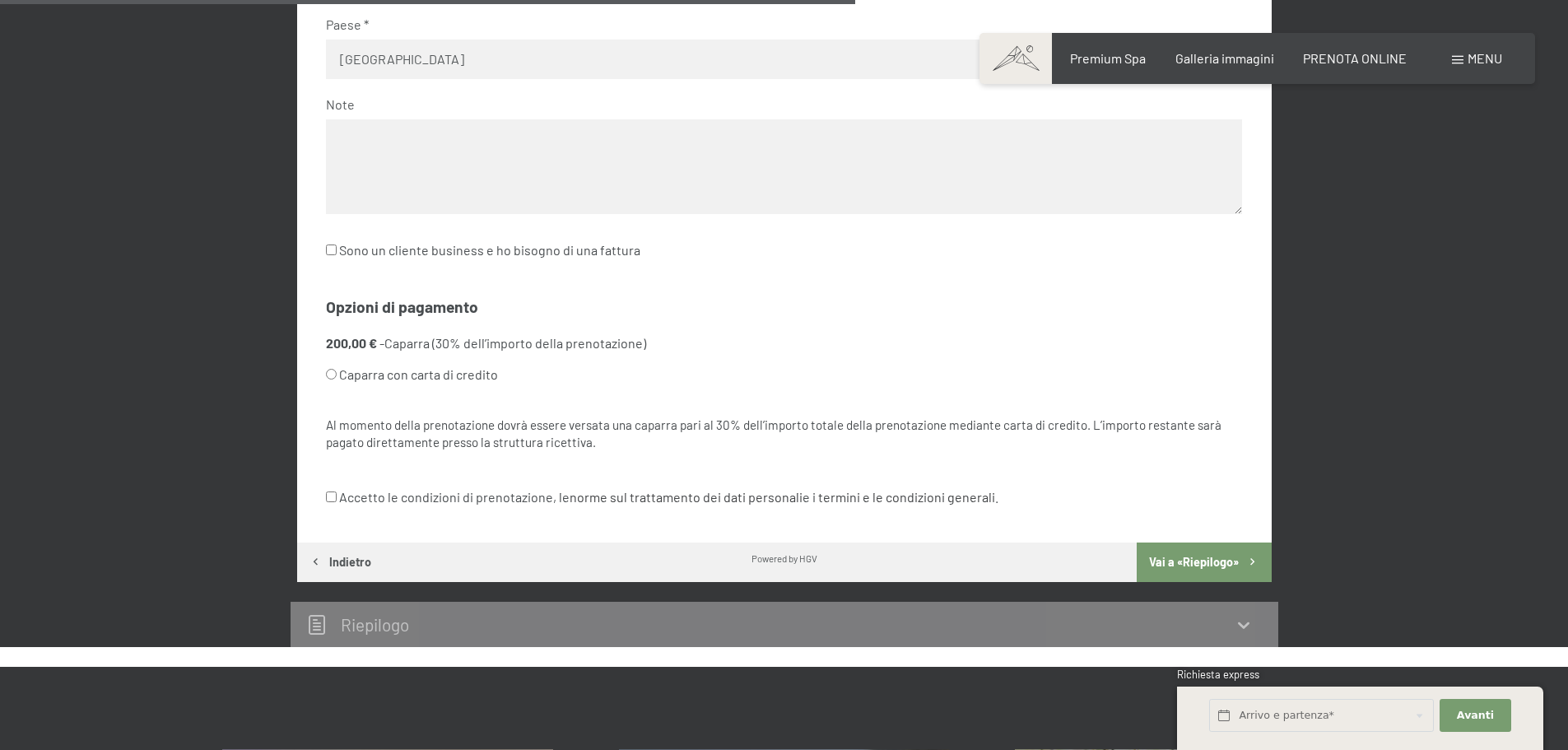
click at [1203, 574] on button "Vai a «Riepilogo»" at bounding box center [1203, 562] width 134 height 39
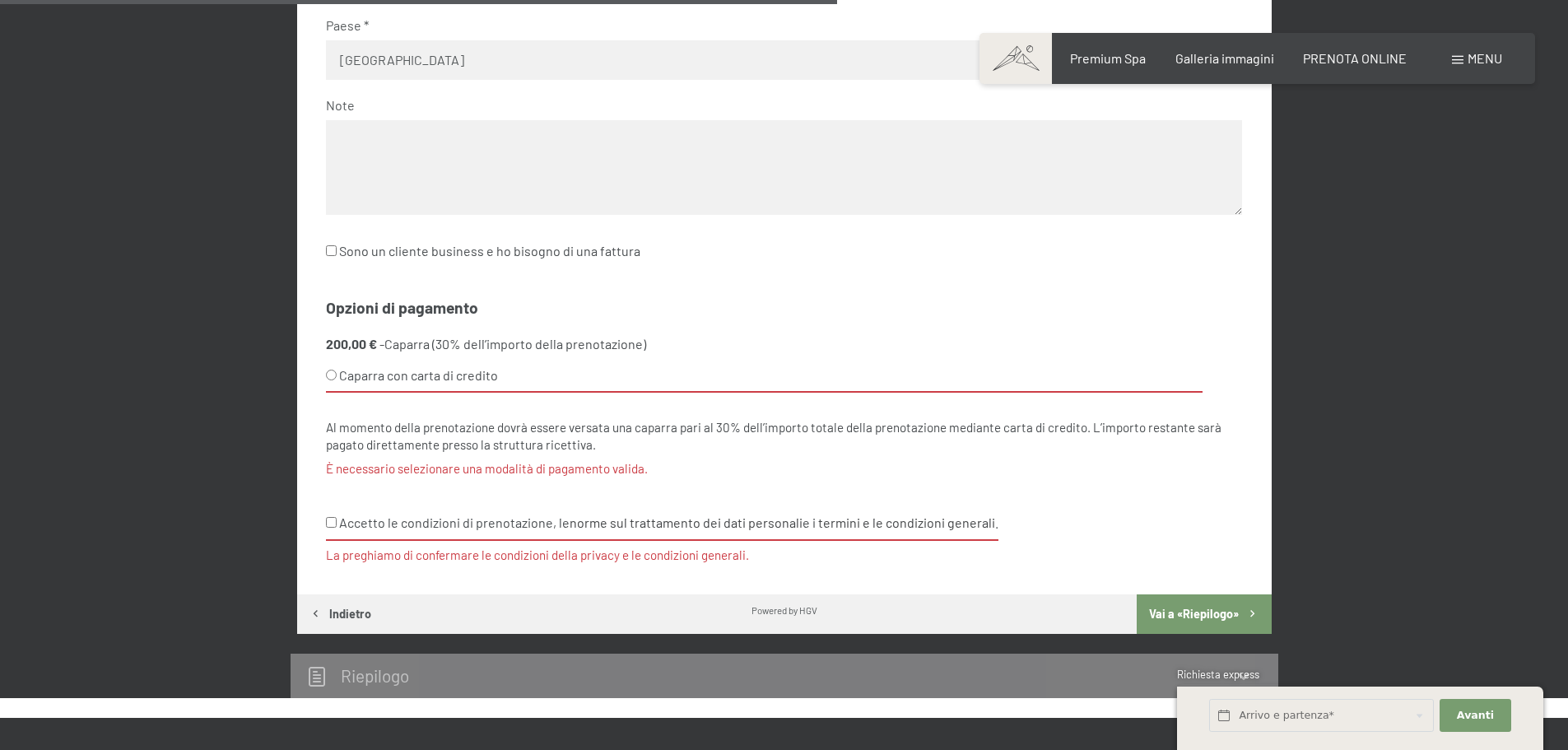
click at [335, 524] on input "Accetto le condizioni di prenotazione, le norme sul trattamento dei dati person…" at bounding box center [331, 522] width 11 height 11
checkbox input "true"
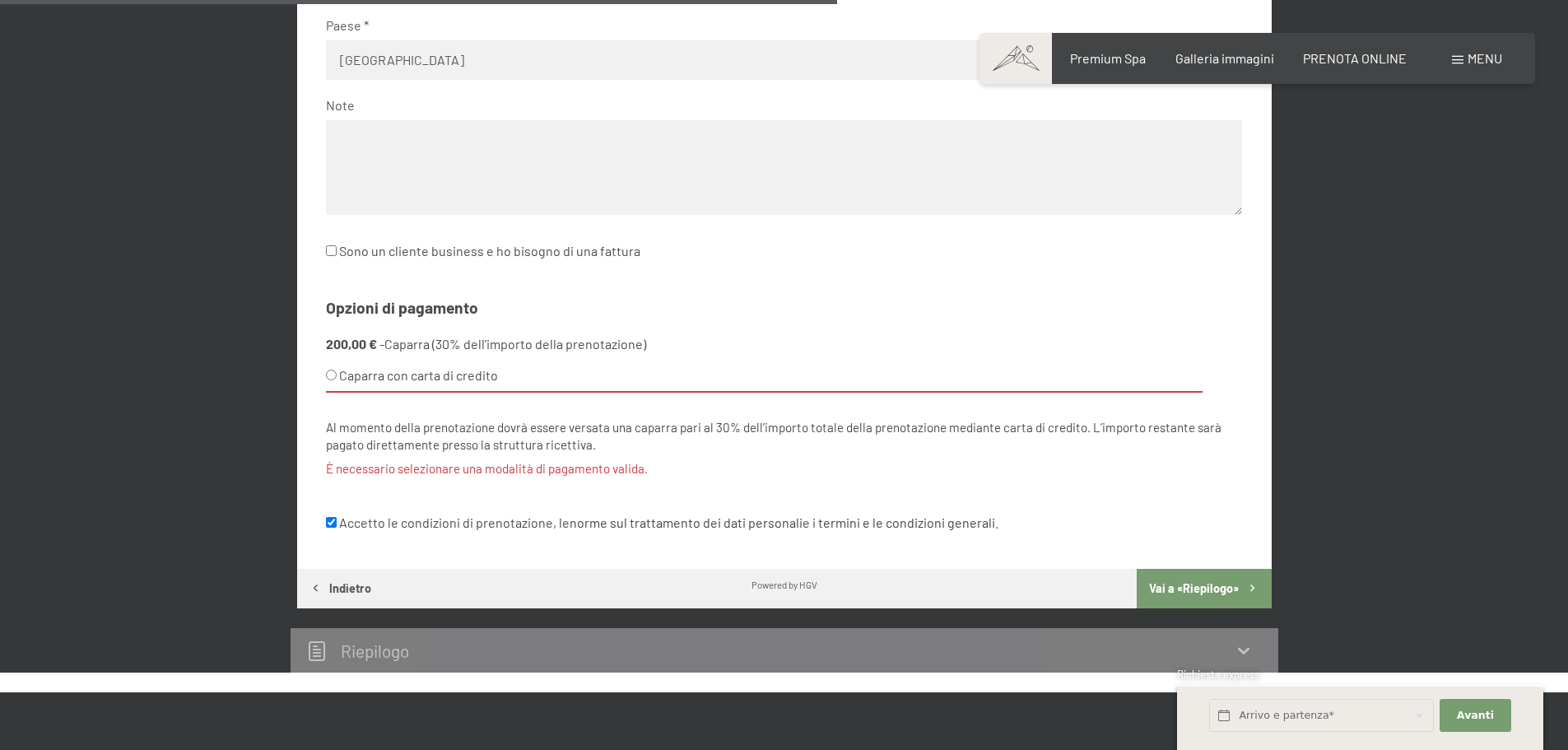
click at [334, 370] on input "Caparra con carta di credito" at bounding box center [331, 375] width 11 height 11
radio input "true"
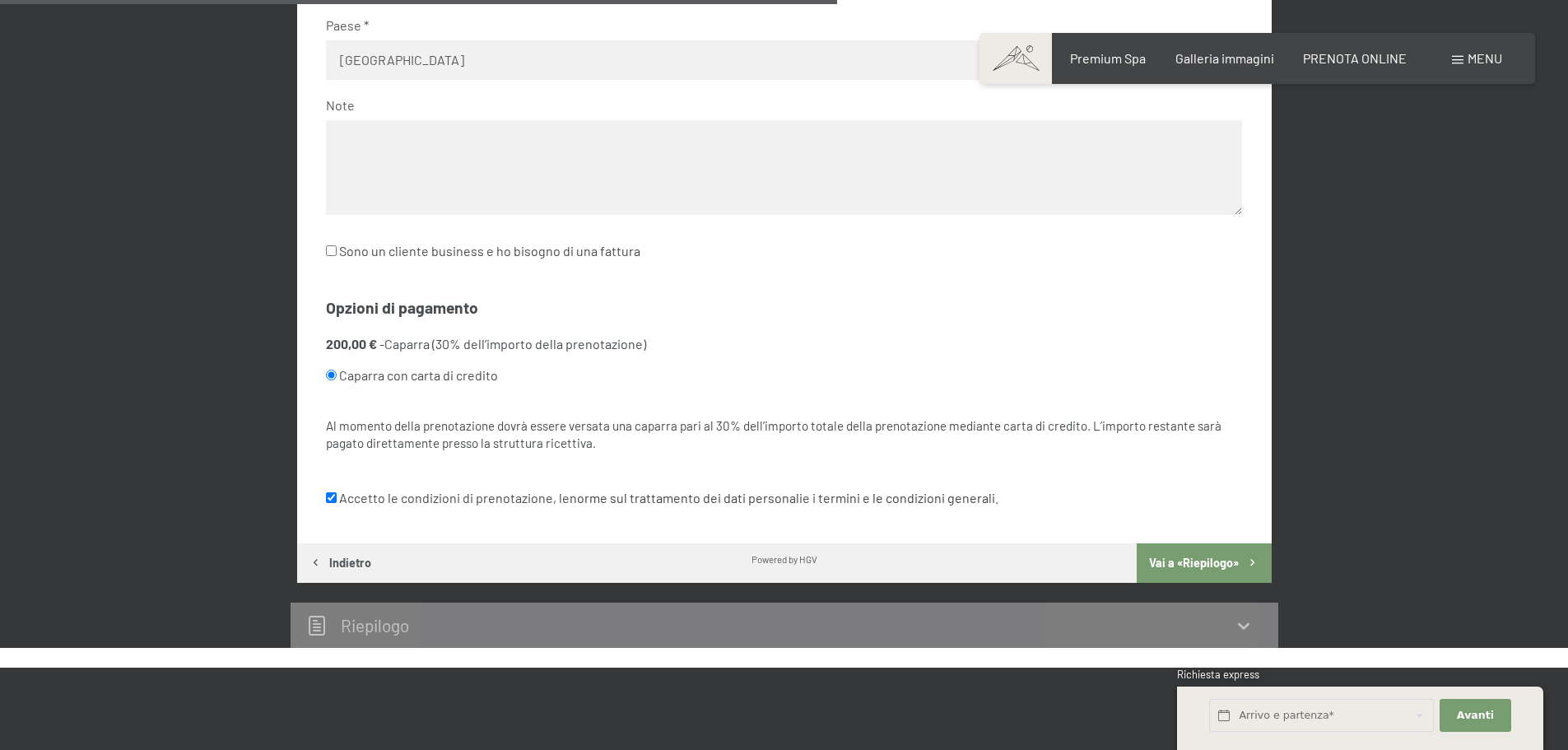
click at [1209, 566] on button "Vai a «Riepilogo»" at bounding box center [1203, 563] width 134 height 39
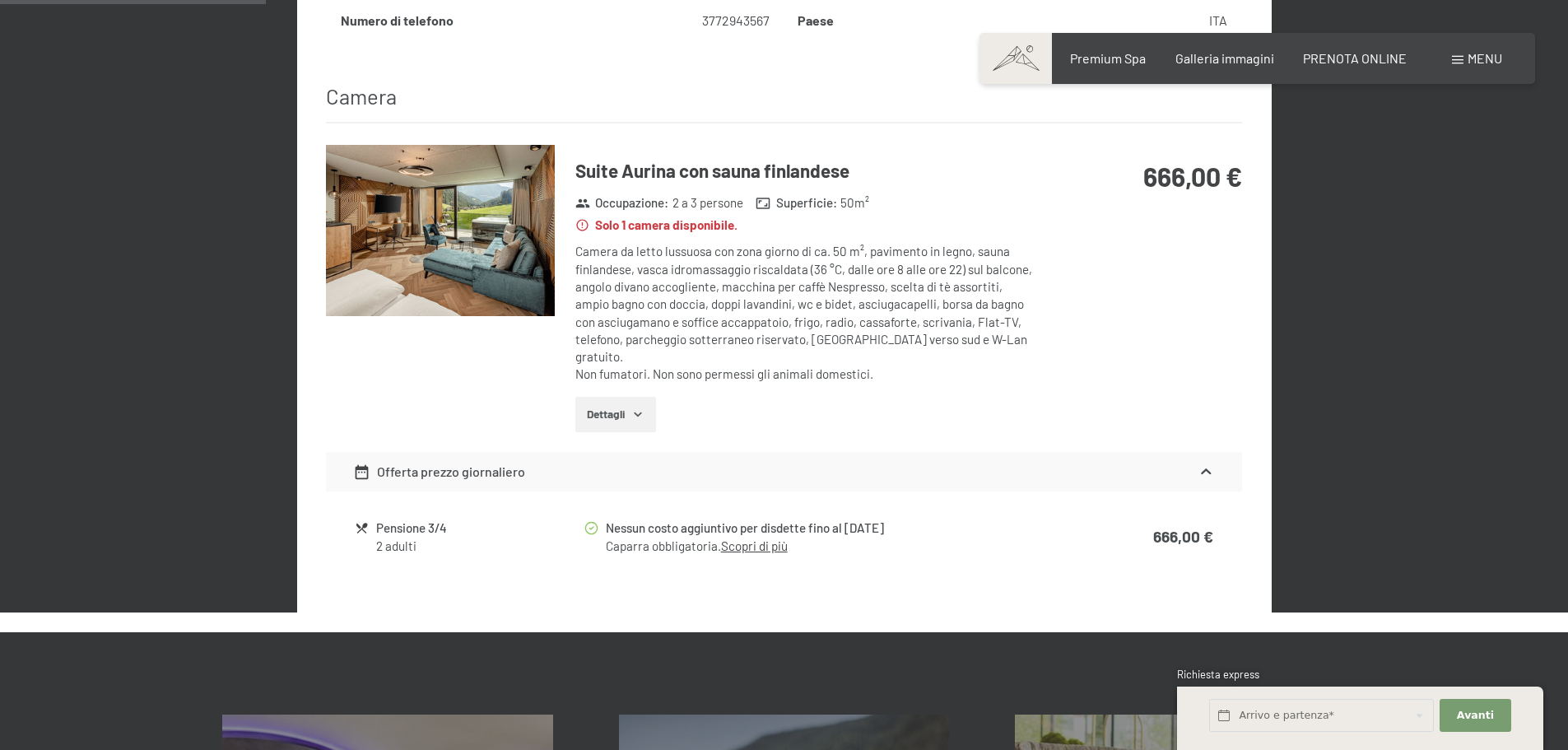
scroll to position [406, 0]
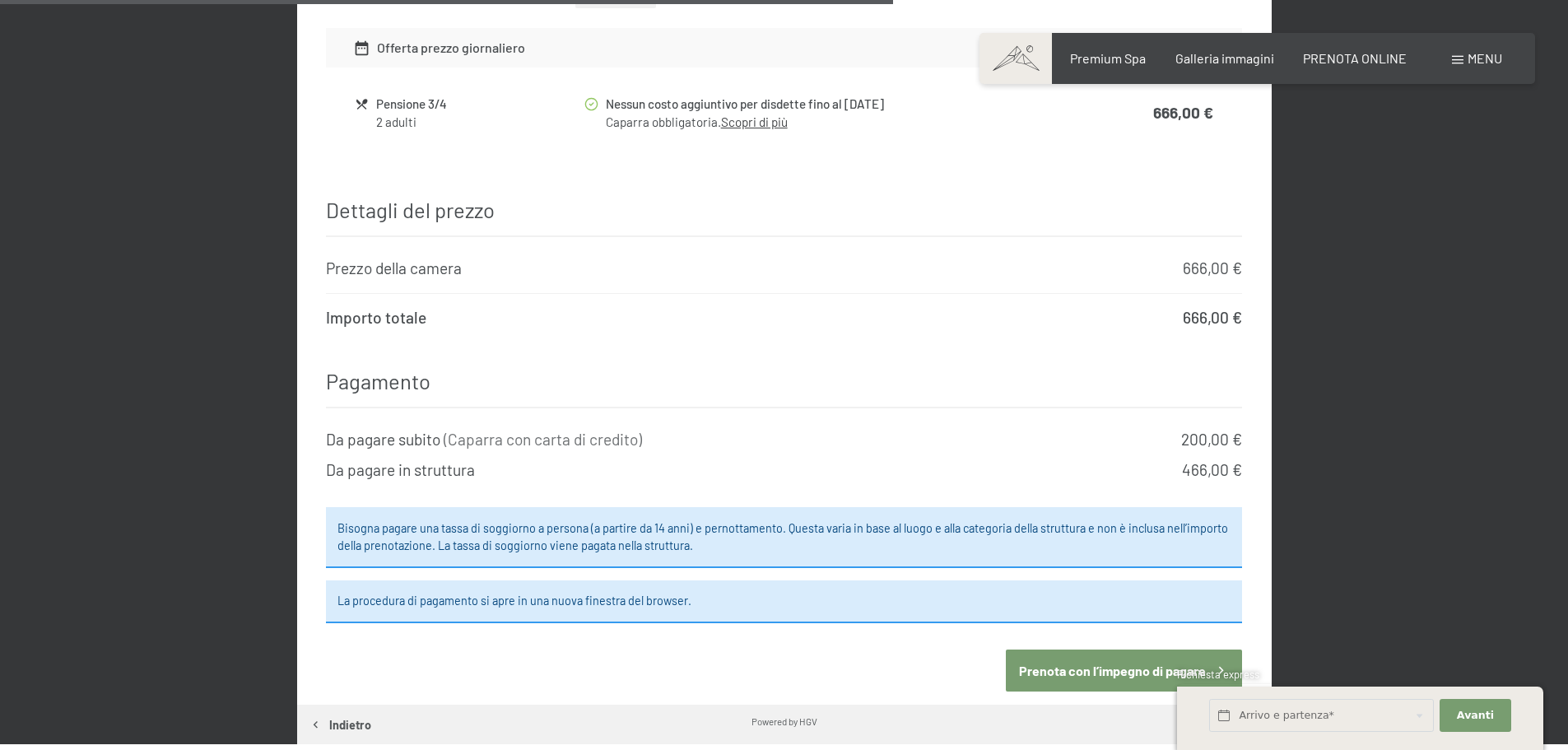
scroll to position [1805, 0]
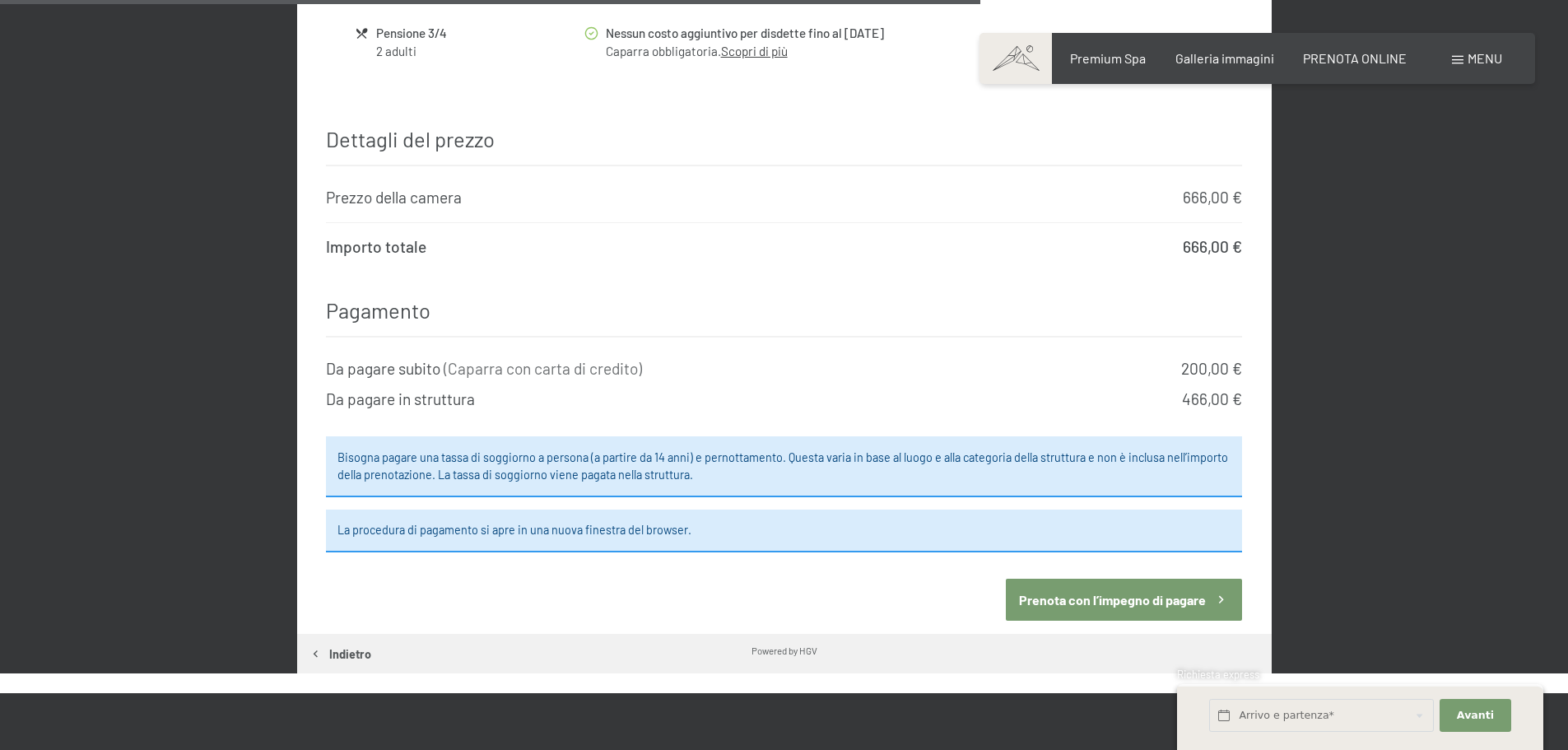
click at [1150, 579] on button "Prenota con l’impegno di pagare" at bounding box center [1124, 599] width 236 height 42
